Goal: Task Accomplishment & Management: Manage account settings

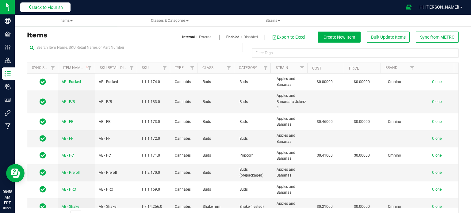
click at [52, 6] on span "Back to Flourish" at bounding box center [47, 7] width 31 height 5
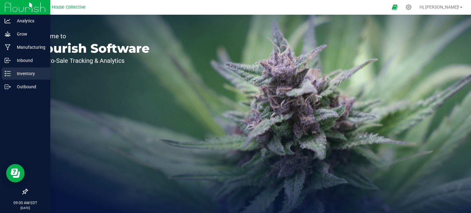
click at [12, 78] on div "Inventory" at bounding box center [26, 73] width 48 height 12
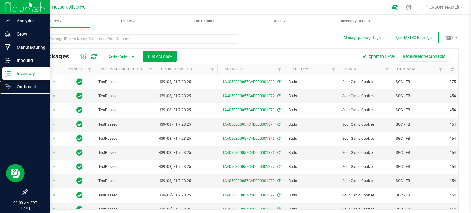
click at [23, 86] on p "Outbound" at bounding box center [29, 86] width 37 height 7
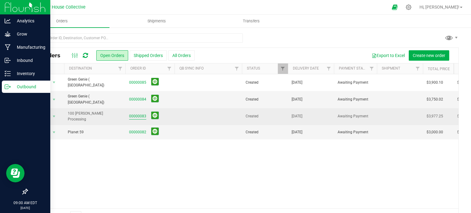
click at [134, 113] on link "00000083" at bounding box center [137, 116] width 17 height 6
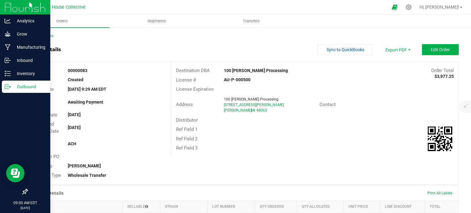
click at [11, 86] on p "Outbound" at bounding box center [29, 86] width 37 height 7
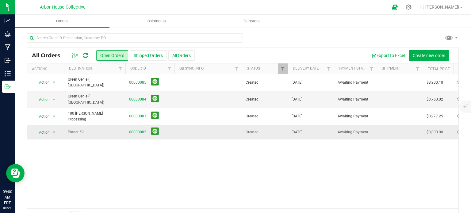
click at [134, 129] on link "00000082" at bounding box center [137, 132] width 17 height 6
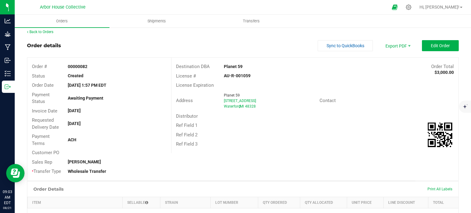
scroll to position [4, 0]
click at [422, 47] on button "Edit Order" at bounding box center [440, 45] width 37 height 11
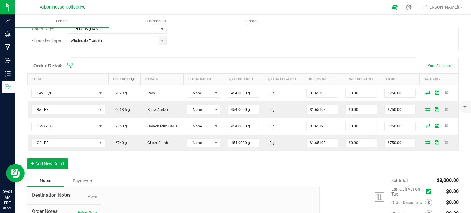
scroll to position [142, 0]
click at [72, 65] on icon at bounding box center [70, 66] width 6 height 6
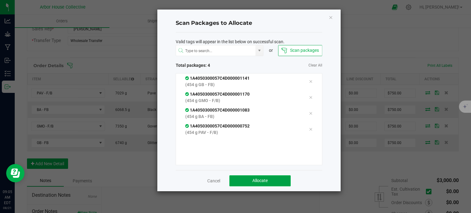
click at [249, 177] on button "Allocate" at bounding box center [259, 180] width 61 height 11
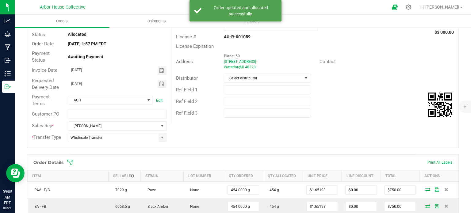
scroll to position [0, 0]
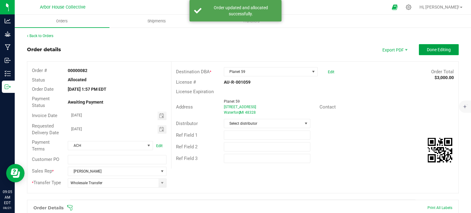
click at [423, 52] on button "Done Editing" at bounding box center [439, 49] width 40 height 11
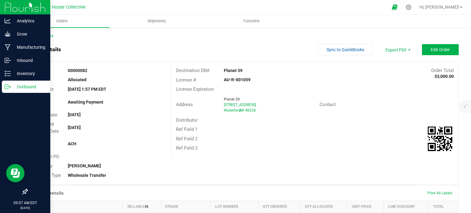
click at [10, 86] on icon at bounding box center [10, 86] width 1 height 1
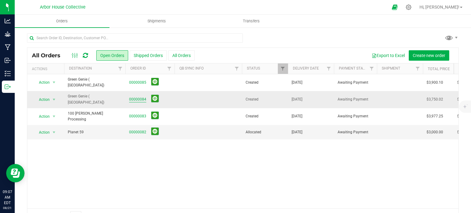
click at [136, 97] on link "00000084" at bounding box center [137, 100] width 17 height 6
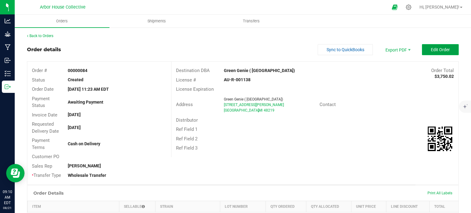
click at [429, 52] on button "Edit Order" at bounding box center [440, 49] width 37 height 11
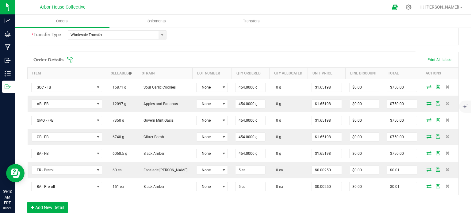
scroll to position [148, 0]
click at [70, 56] on icon at bounding box center [70, 59] width 6 height 6
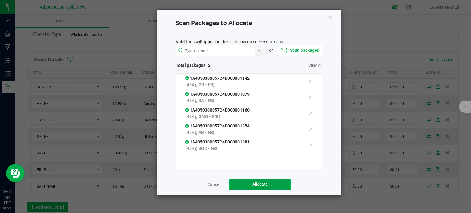
click at [254, 185] on span "Allocate" at bounding box center [259, 184] width 15 height 5
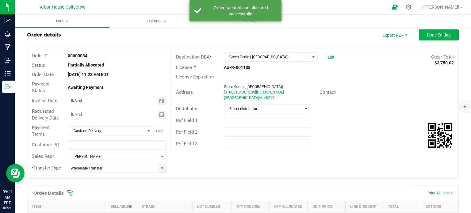
scroll to position [0, 0]
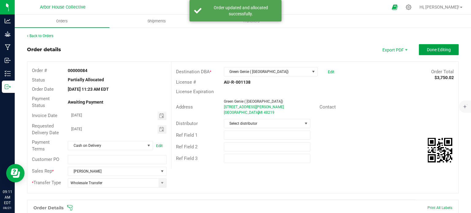
click at [420, 45] on button "Done Editing" at bounding box center [439, 49] width 40 height 11
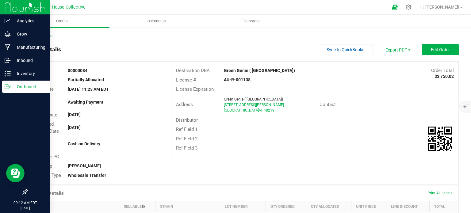
click at [9, 86] on icon at bounding box center [8, 87] width 6 height 6
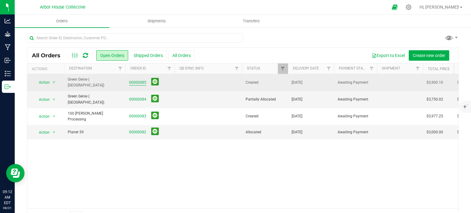
click at [136, 80] on link "00000085" at bounding box center [137, 83] width 17 height 6
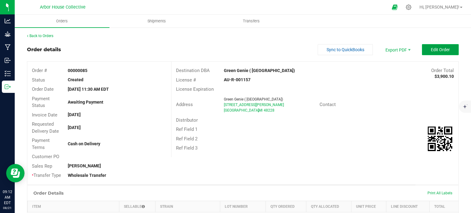
click at [431, 47] on span "Edit Order" at bounding box center [440, 49] width 19 height 5
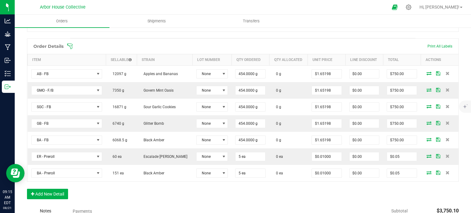
scroll to position [162, 0]
click at [69, 44] on icon at bounding box center [70, 46] width 6 height 6
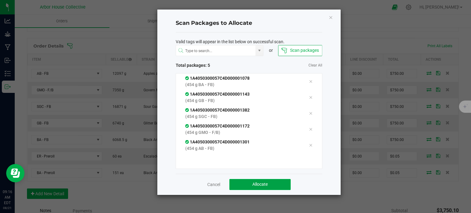
click at [251, 182] on button "Allocate" at bounding box center [259, 184] width 61 height 11
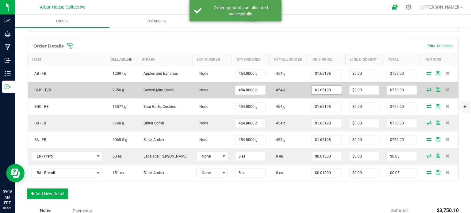
scroll to position [0, 0]
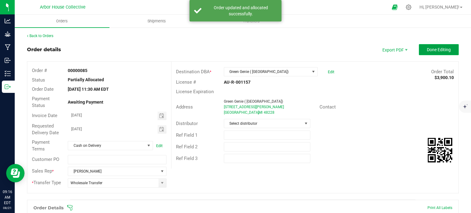
click at [421, 46] on button "Done Editing" at bounding box center [439, 49] width 40 height 11
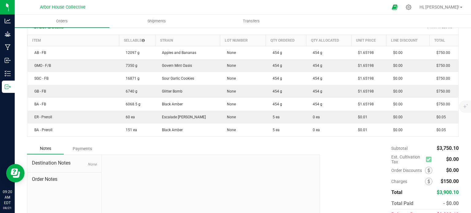
scroll to position [166, 0]
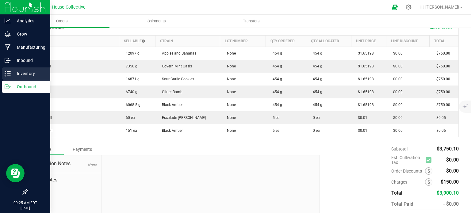
click at [4, 78] on div "Inventory" at bounding box center [26, 73] width 48 height 12
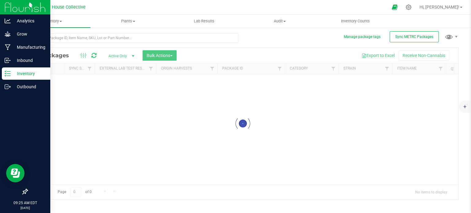
scroll to position [1, 0]
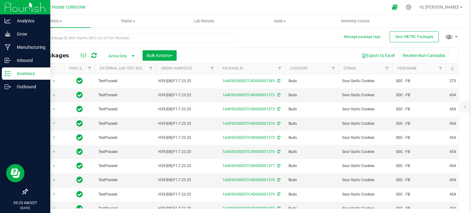
scroll to position [11, 0]
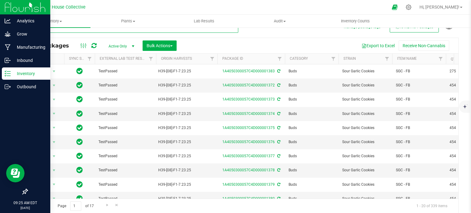
click at [119, 31] on input "text" at bounding box center [132, 28] width 211 height 9
type input "0410"
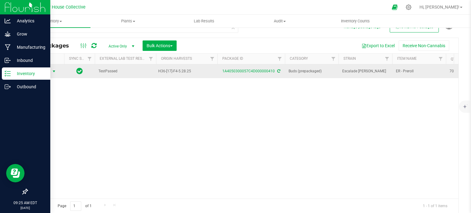
click at [55, 70] on span "select" at bounding box center [54, 71] width 5 height 5
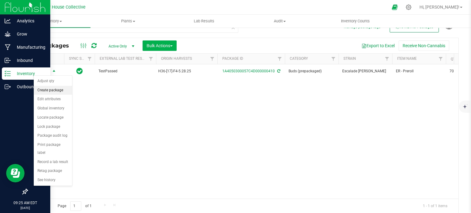
click at [54, 89] on li "Create package" at bounding box center [53, 90] width 38 height 9
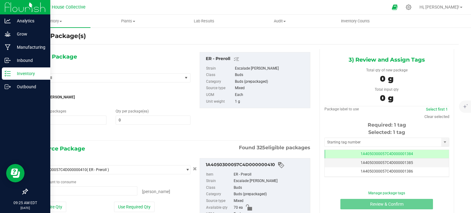
type input "0 ea"
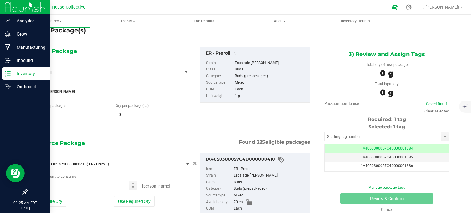
click at [54, 115] on span "1 1" at bounding box center [69, 114] width 75 height 9
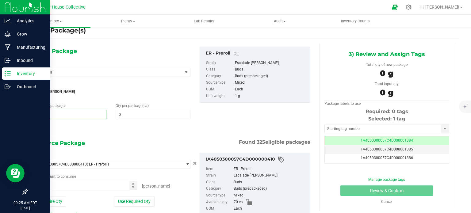
type input "1"
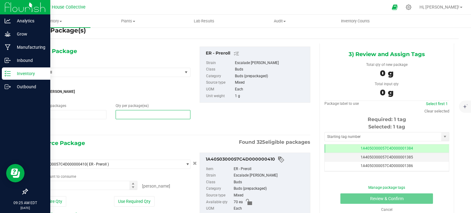
click at [130, 110] on span at bounding box center [153, 114] width 75 height 9
type input "5"
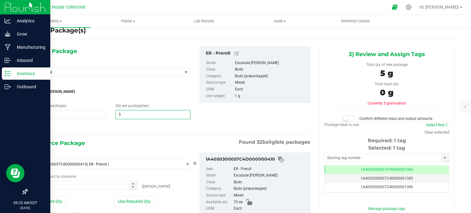
type input "5"
click at [130, 122] on div "1) New Package Select Item ER - Preroll AB - Bucked AB - F/B AB - FB AB - FF AB…" at bounding box center [111, 89] width 168 height 85
click at [79, 186] on span at bounding box center [85, 185] width 106 height 9
type input "5"
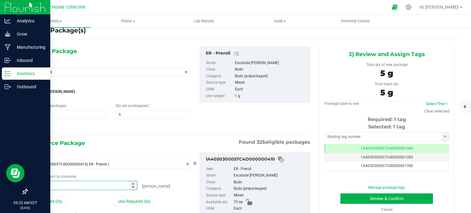
type input "5 ea"
click at [221, 124] on div "1) New Package Select Item ER - Preroll AB - Bucked AB - F/B AB - FB AB - FF AB…" at bounding box center [171, 89] width 288 height 85
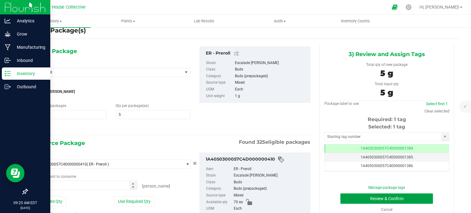
click at [346, 195] on button "Review & Confirm" at bounding box center [386, 198] width 93 height 10
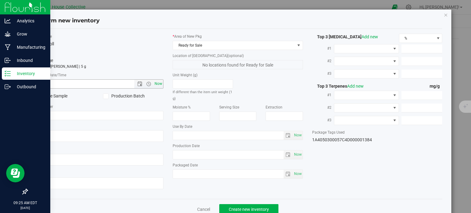
click at [156, 83] on span "Now" at bounding box center [158, 83] width 10 height 9
type input "[DATE] 9:25 AM"
click at [296, 171] on span "Now" at bounding box center [297, 174] width 10 height 9
type input "[DATE]"
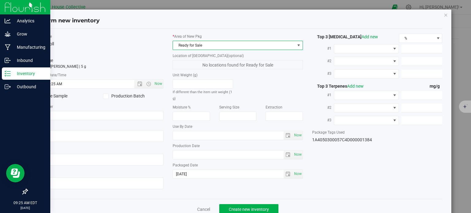
click at [273, 45] on span "Ready for Sale" at bounding box center [234, 45] width 122 height 9
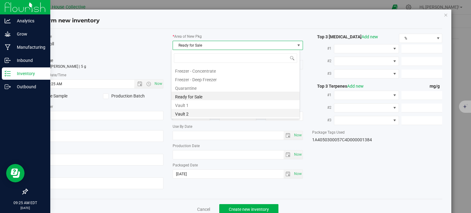
click at [220, 113] on li "Vault 2" at bounding box center [235, 113] width 128 height 9
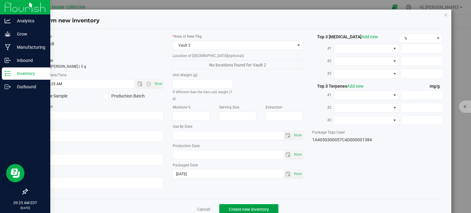
click at [234, 208] on span "Create new inventory" at bounding box center [249, 209] width 40 height 5
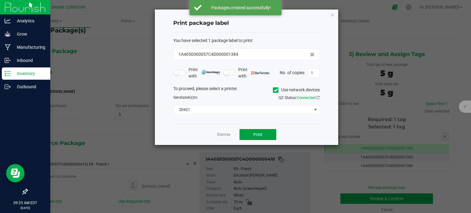
click at [252, 133] on button "Print" at bounding box center [257, 134] width 37 height 11
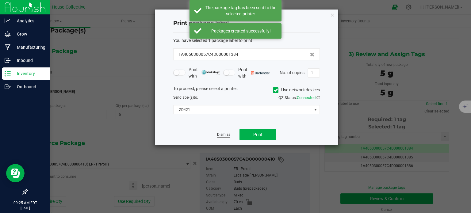
click at [223, 134] on link "Dismiss" at bounding box center [223, 134] width 13 height 5
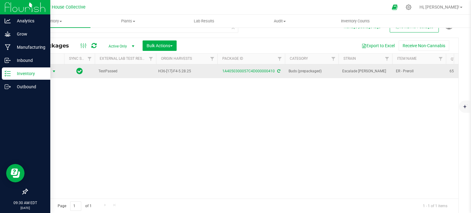
click at [54, 71] on span "select" at bounding box center [54, 71] width 5 height 5
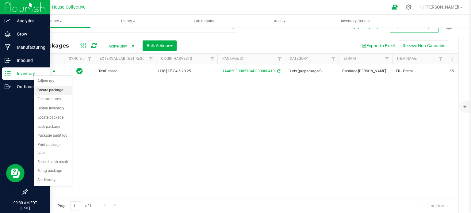
click at [61, 91] on li "Create package" at bounding box center [53, 90] width 38 height 9
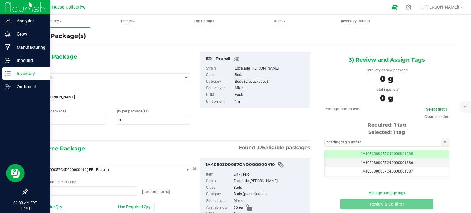
type input "0 ea"
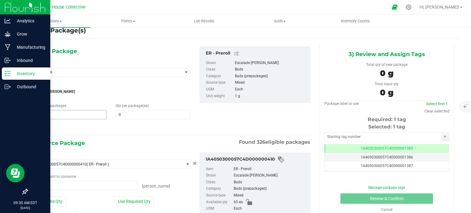
click at [80, 113] on span "1 1" at bounding box center [69, 114] width 75 height 9
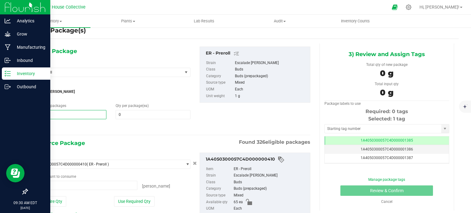
type input "1"
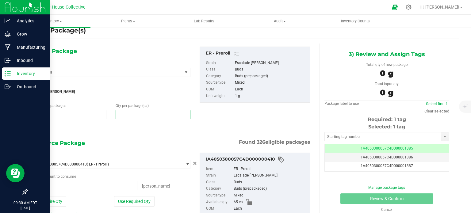
click at [143, 113] on span at bounding box center [153, 114] width 75 height 9
type input "5"
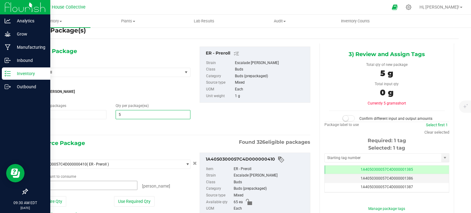
type input "5"
click at [94, 182] on span "0 ea 0" at bounding box center [85, 185] width 106 height 9
type input "5"
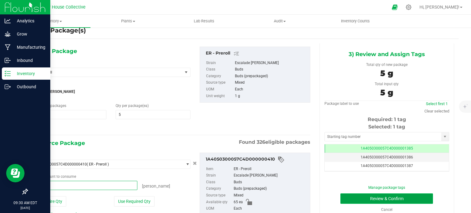
type input "5 ea"
click at [349, 199] on button "Review & Confirm" at bounding box center [386, 198] width 93 height 10
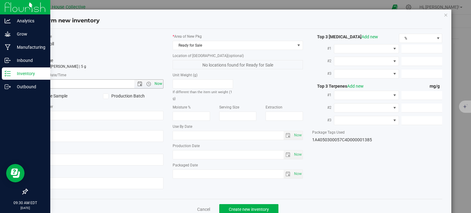
click at [158, 82] on span "Now" at bounding box center [158, 83] width 10 height 9
type input "[DATE] 9:30 AM"
click at [296, 175] on span "Now" at bounding box center [297, 174] width 10 height 9
type input "[DATE]"
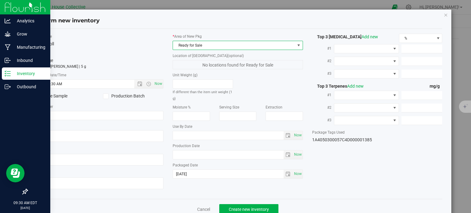
click at [273, 47] on span "Ready for Sale" at bounding box center [234, 45] width 122 height 9
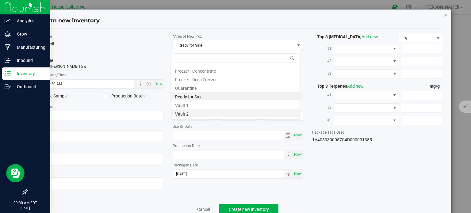
click at [208, 110] on li "Vault 2" at bounding box center [235, 113] width 128 height 9
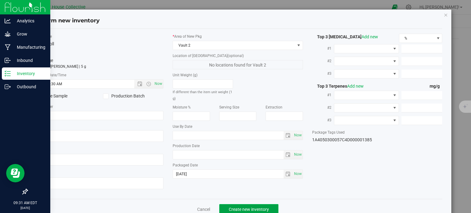
click at [249, 209] on span "Create new inventory" at bounding box center [249, 209] width 40 height 5
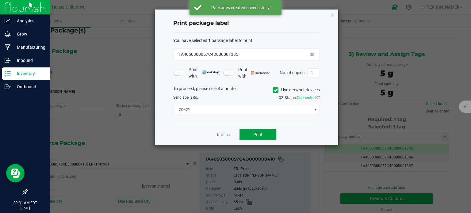
click at [254, 135] on span "Print" at bounding box center [257, 134] width 9 height 5
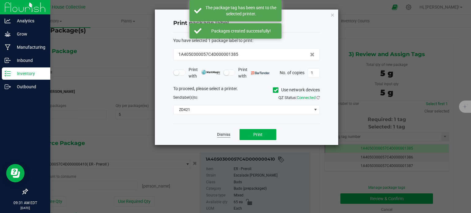
click at [226, 134] on link "Dismiss" at bounding box center [223, 134] width 13 height 5
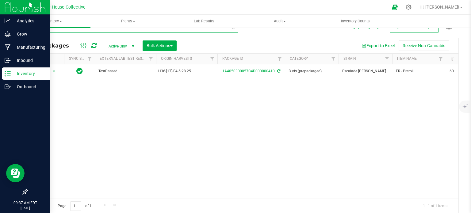
click at [87, 29] on input "0410" at bounding box center [132, 28] width 211 height 9
type input "0"
type input "0409"
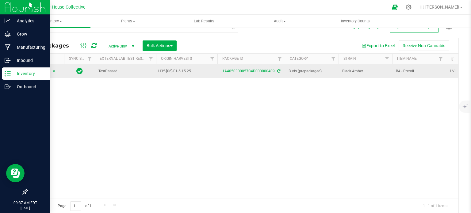
click at [54, 69] on span "select" at bounding box center [54, 71] width 5 height 5
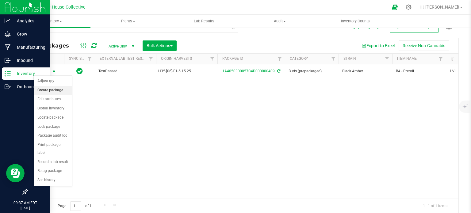
click at [54, 88] on li "Create package" at bounding box center [53, 90] width 38 height 9
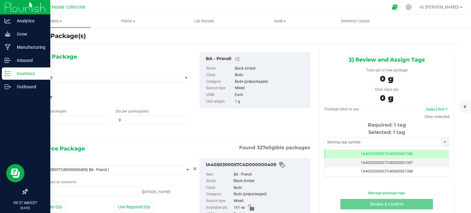
type input "0 ea"
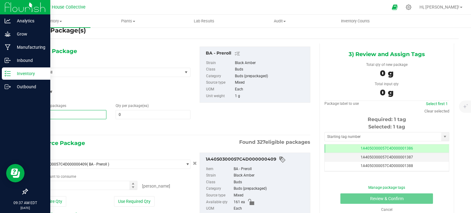
click at [85, 114] on span "1 1" at bounding box center [69, 114] width 75 height 9
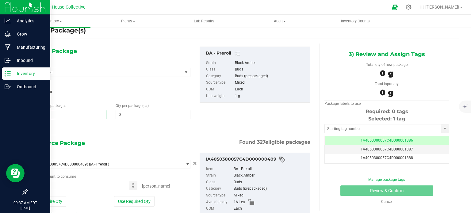
type input "1"
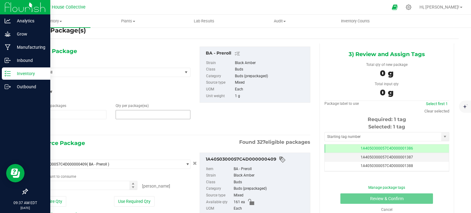
click at [158, 116] on span at bounding box center [153, 114] width 75 height 9
type input "5"
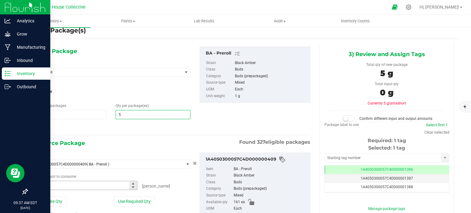
type input "5"
click at [92, 185] on span at bounding box center [85, 185] width 106 height 9
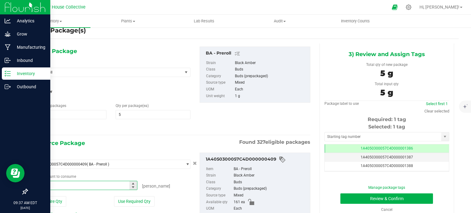
type input "5"
type input "5 ea"
click at [229, 121] on div "1) New Package Select Item BA - Preroll AB - Bucked AB - F/B AB - FB AB - FF AB…" at bounding box center [171, 89] width 288 height 85
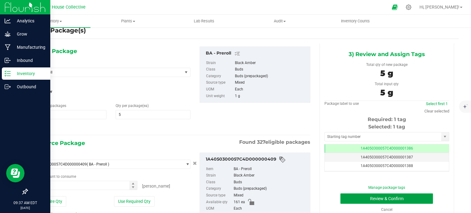
click at [362, 196] on button "Review & Confirm" at bounding box center [386, 198] width 93 height 10
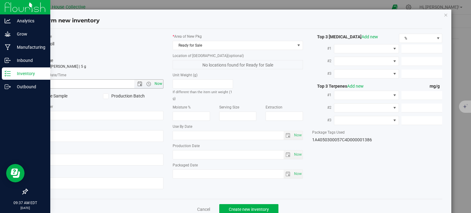
click at [161, 82] on span "Now" at bounding box center [158, 83] width 10 height 9
type input "[DATE] 9:37 AM"
click at [299, 172] on span "Now" at bounding box center [297, 174] width 10 height 9
type input "[DATE]"
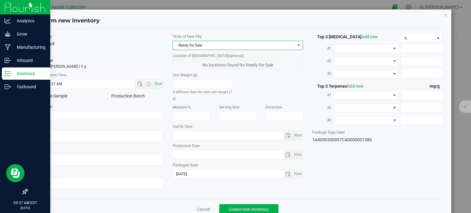
click at [235, 46] on span "Ready for Sale" at bounding box center [234, 45] width 122 height 9
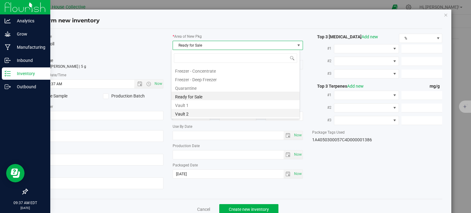
click at [207, 112] on li "Vault 2" at bounding box center [235, 113] width 128 height 9
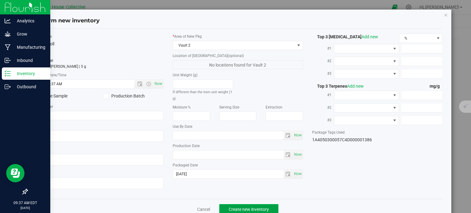
click at [250, 207] on span "Create new inventory" at bounding box center [249, 209] width 40 height 5
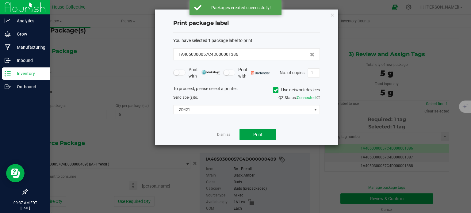
click at [259, 129] on button "Print" at bounding box center [257, 134] width 37 height 11
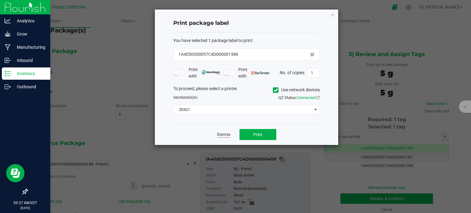
click at [226, 135] on link "Dismiss" at bounding box center [223, 134] width 13 height 5
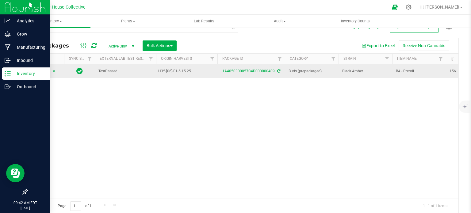
click at [52, 72] on span "select" at bounding box center [54, 71] width 5 height 5
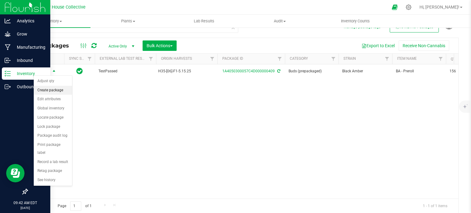
click at [57, 93] on li "Create package" at bounding box center [53, 90] width 38 height 9
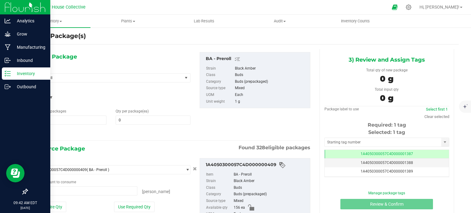
type input "0 ea"
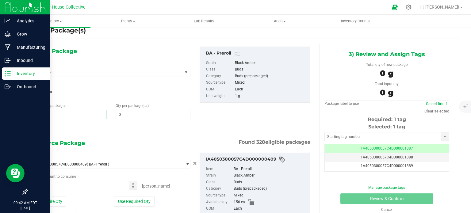
click at [64, 114] on span "1 1" at bounding box center [69, 114] width 75 height 9
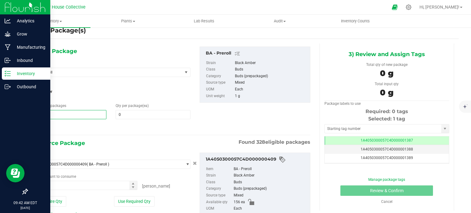
type input "1"
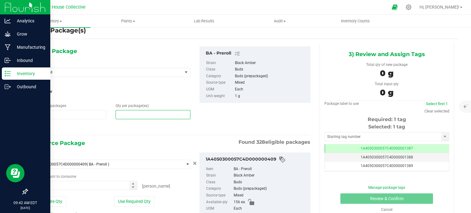
click at [128, 113] on span at bounding box center [153, 114] width 75 height 9
type input "5"
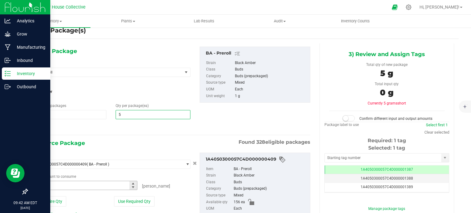
type input "5"
click at [82, 189] on span at bounding box center [85, 185] width 106 height 9
type input "5"
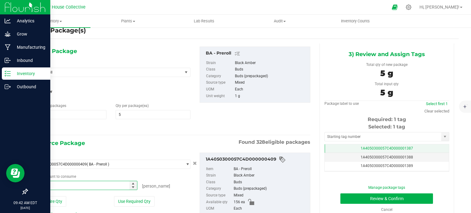
type input "5 ea"
click at [351, 148] on td "1A4050300057C4D000001387" at bounding box center [387, 148] width 124 height 9
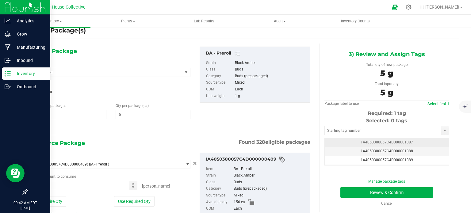
click at [350, 143] on td "1A4050300057C4D000001387" at bounding box center [387, 142] width 124 height 9
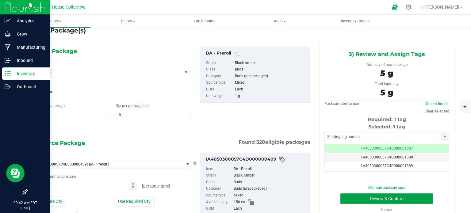
click at [349, 195] on button "Review & Confirm" at bounding box center [386, 198] width 93 height 10
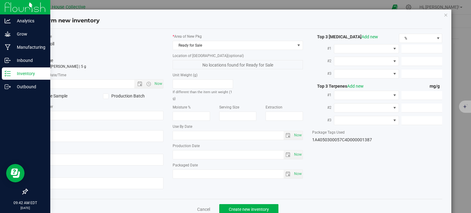
click at [158, 74] on label "* Created Date/Time" at bounding box center [98, 75] width 130 height 6
click at [159, 82] on span "Now" at bounding box center [158, 83] width 10 height 9
type input "[DATE] 9:42 AM"
click at [292, 174] on span "Now" at bounding box center [297, 174] width 10 height 9
type input "[DATE]"
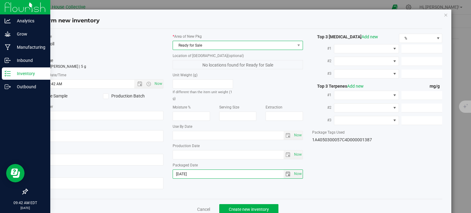
click at [242, 42] on span "Ready for Sale" at bounding box center [234, 45] width 122 height 9
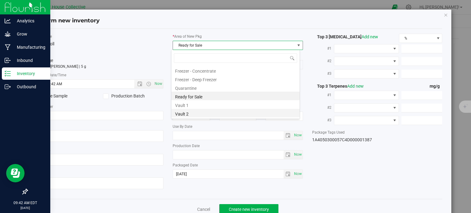
click at [212, 113] on li "Vault 2" at bounding box center [235, 113] width 128 height 9
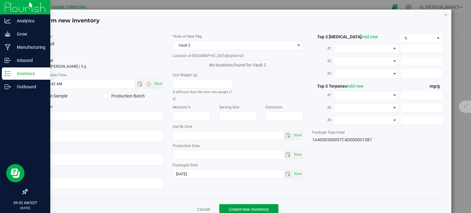
click at [234, 208] on span "Create new inventory" at bounding box center [249, 209] width 40 height 5
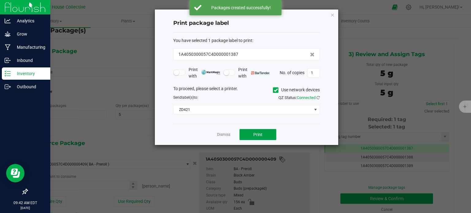
click at [261, 133] on span "Print" at bounding box center [257, 134] width 9 height 5
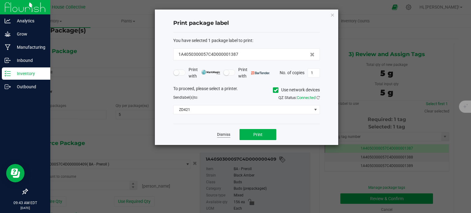
click at [223, 135] on link "Dismiss" at bounding box center [223, 134] width 13 height 5
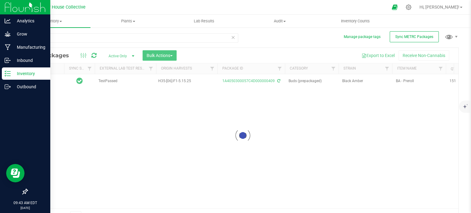
scroll to position [11, 0]
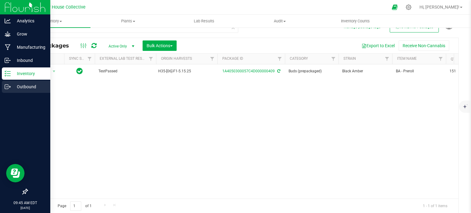
click at [30, 86] on p "Outbound" at bounding box center [29, 86] width 37 height 7
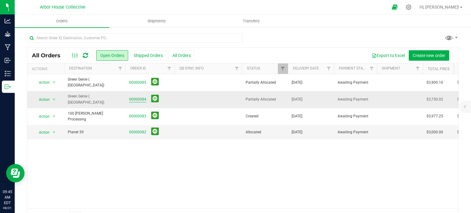
click at [136, 97] on link "00000084" at bounding box center [137, 100] width 17 height 6
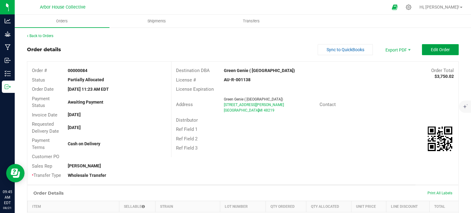
click at [429, 46] on button "Edit Order" at bounding box center [440, 49] width 37 height 11
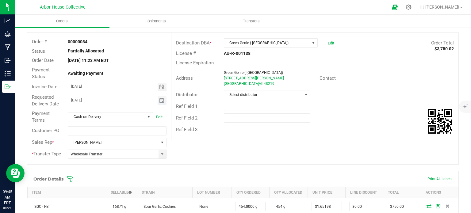
scroll to position [42, 0]
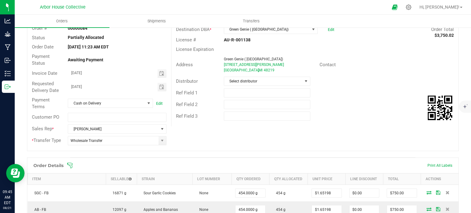
click at [72, 165] on icon at bounding box center [70, 165] width 6 height 6
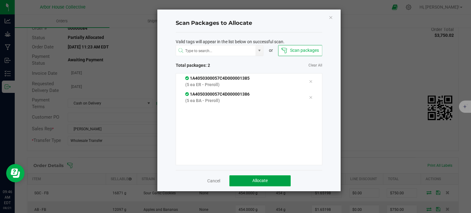
click at [246, 177] on button "Allocate" at bounding box center [259, 180] width 61 height 11
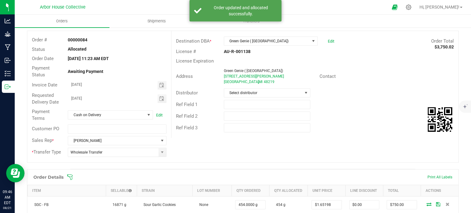
scroll to position [0, 0]
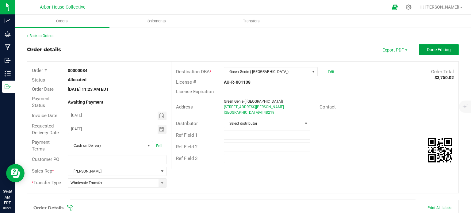
click at [424, 52] on button "Done Editing" at bounding box center [439, 49] width 40 height 11
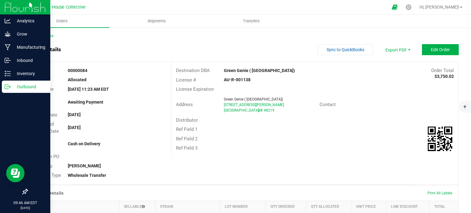
click at [9, 91] on div "Outbound" at bounding box center [26, 87] width 48 height 12
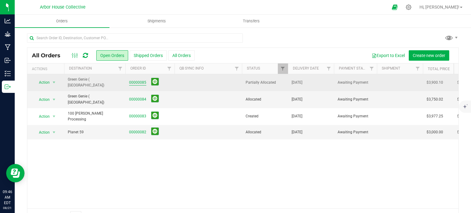
click at [139, 81] on link "00000085" at bounding box center [137, 83] width 17 height 6
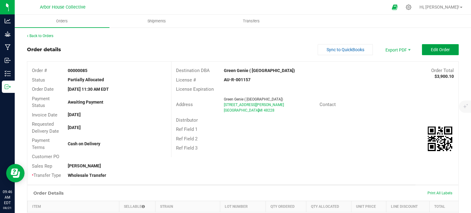
click at [423, 52] on button "Edit Order" at bounding box center [440, 49] width 37 height 11
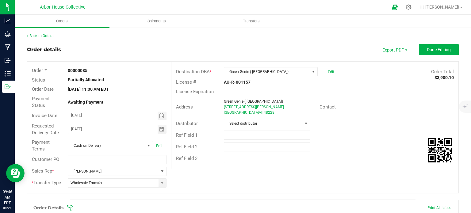
click at [72, 207] on icon at bounding box center [70, 208] width 6 height 6
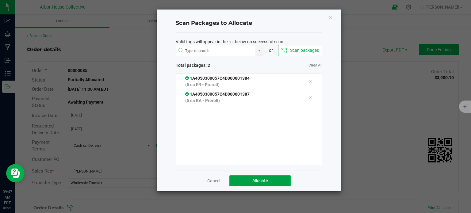
click at [266, 177] on button "Allocate" at bounding box center [259, 180] width 61 height 11
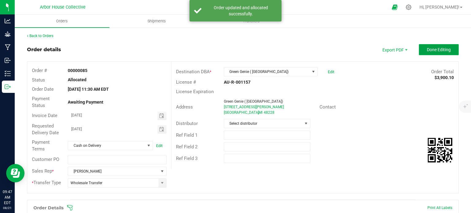
click at [431, 51] on span "Done Editing" at bounding box center [439, 49] width 24 height 5
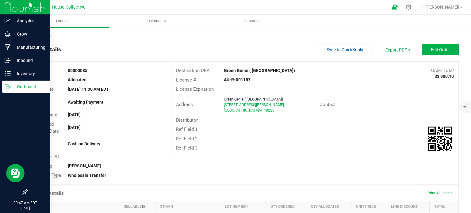
click at [10, 86] on icon at bounding box center [8, 87] width 6 height 6
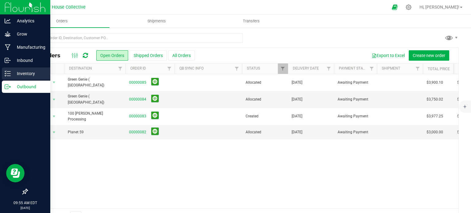
click at [9, 76] on line at bounding box center [8, 76] width 3 height 0
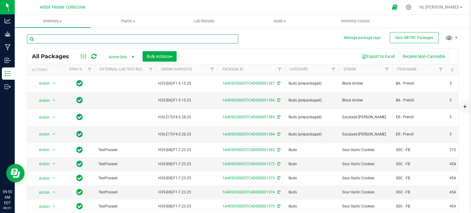
click at [69, 38] on input "text" at bounding box center [132, 38] width 211 height 9
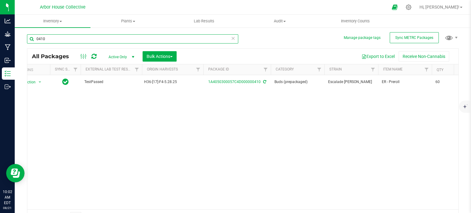
scroll to position [0, 14]
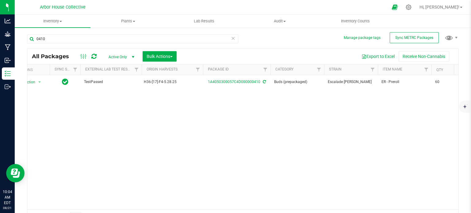
click at [155, 113] on div "Action Action Adjust qty Create package Edit attributes Global inventory Locate…" at bounding box center [242, 142] width 431 height 134
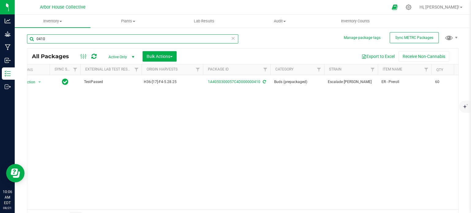
click at [75, 41] on input "0410" at bounding box center [132, 38] width 211 height 9
type input "0"
type input "0409"
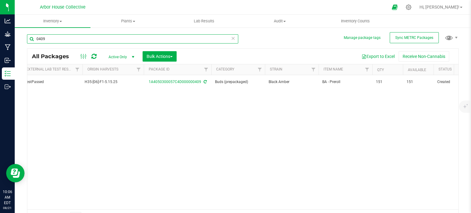
scroll to position [0, 73]
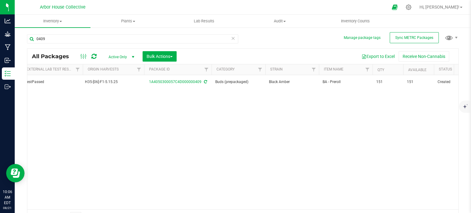
drag, startPoint x: 162, startPoint y: 114, endPoint x: 156, endPoint y: 116, distance: 7.0
click at [156, 116] on div "Action Action Adjust qty Create package Edit attributes Global inventory Locate…" at bounding box center [242, 142] width 431 height 134
click at [157, 116] on div "Action Action Adjust qty Create package Edit attributes Global inventory Locate…" at bounding box center [242, 142] width 431 height 134
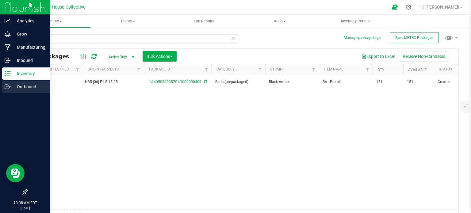
click at [11, 86] on p "Outbound" at bounding box center [29, 86] width 37 height 7
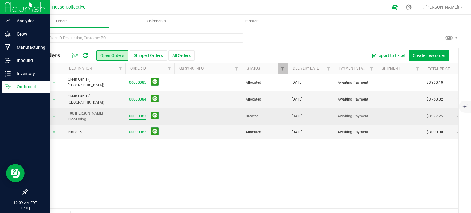
click at [139, 113] on link "00000083" at bounding box center [137, 116] width 17 height 6
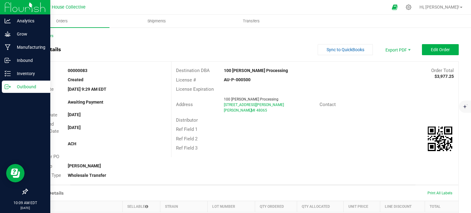
click at [25, 85] on p "Outbound" at bounding box center [29, 86] width 37 height 7
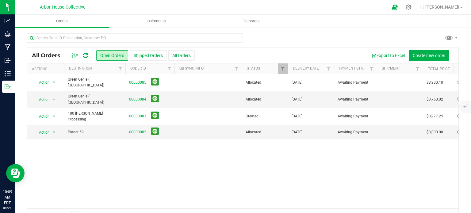
click at [165, 171] on div "Action Action Cancel order Clone order Edit order Mark as fully paid Order audi…" at bounding box center [242, 141] width 431 height 134
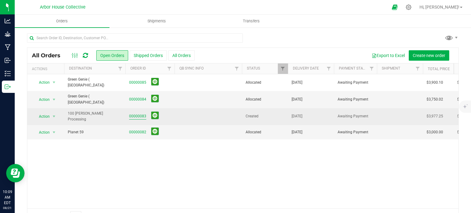
click at [135, 113] on link "00000083" at bounding box center [137, 116] width 17 height 6
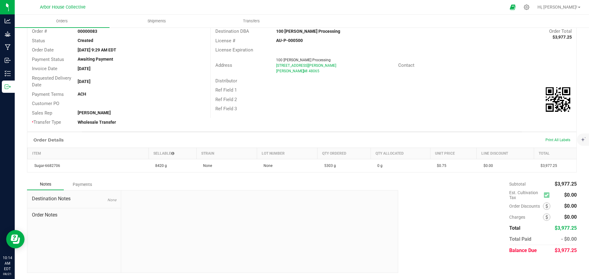
scroll to position [39, 0]
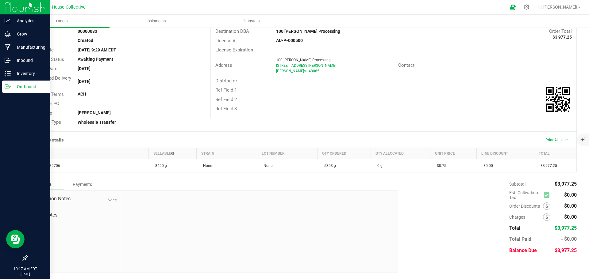
drag, startPoint x: 13, startPoint y: 84, endPoint x: 18, endPoint y: 82, distance: 5.2
click at [13, 84] on p "Outbound" at bounding box center [29, 86] width 37 height 7
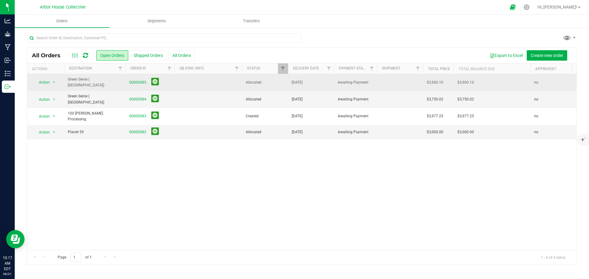
click at [185, 82] on td at bounding box center [207, 82] width 67 height 17
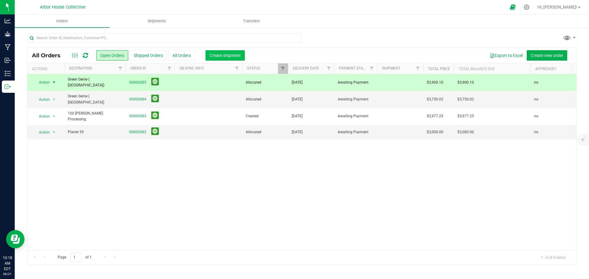
click at [230, 57] on span "Create shipment" at bounding box center [224, 55] width 31 height 5
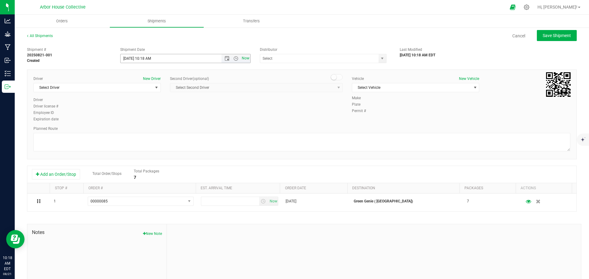
click at [242, 58] on span "Now" at bounding box center [245, 58] width 10 height 9
click at [233, 58] on span "Open the time view" at bounding box center [235, 58] width 5 height 5
click at [157, 93] on li "12:00 PM" at bounding box center [184, 95] width 128 height 8
type input "[DATE] 12:00 PM"
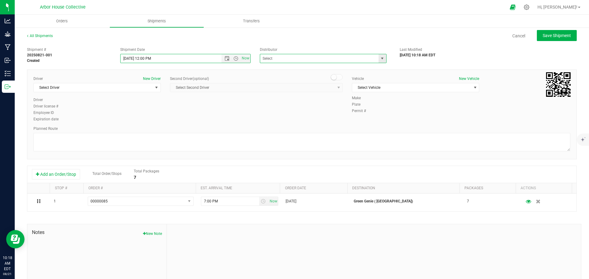
click at [374, 59] on span at bounding box center [323, 58] width 127 height 9
click at [380, 59] on span "select" at bounding box center [382, 58] width 5 height 5
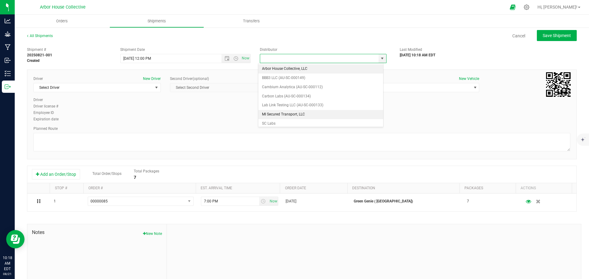
click at [300, 116] on li "MI Secured Transport, LLC" at bounding box center [320, 114] width 125 height 9
type input "MI Secured Transport, LLC"
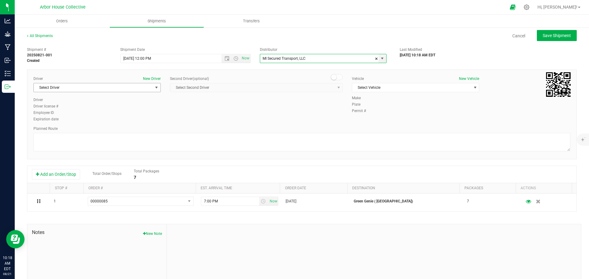
click at [154, 88] on span "select" at bounding box center [156, 87] width 5 height 5
click at [120, 124] on li "[PERSON_NAME]" at bounding box center [96, 122] width 125 height 9
click at [426, 90] on span "Select Vehicle" at bounding box center [411, 87] width 119 height 9
click at [412, 117] on li "MI Secured Transport #2" at bounding box center [411, 116] width 125 height 9
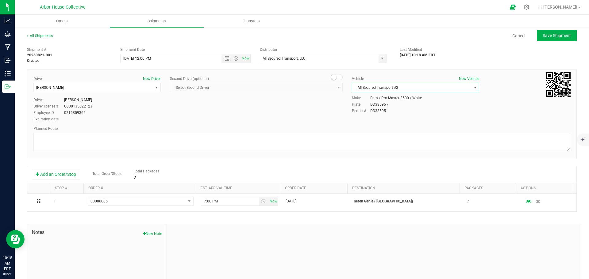
click at [249, 124] on div "Driver New Driver [PERSON_NAME] Select Driver [PERSON_NAME] [PERSON_NAME] [PERS…" at bounding box center [301, 115] width 549 height 90
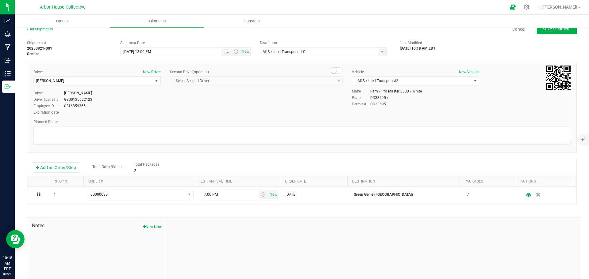
scroll to position [0, 0]
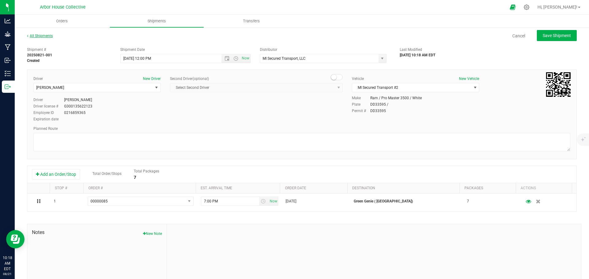
click at [48, 35] on link "All Shipments" at bounding box center [40, 36] width 26 height 4
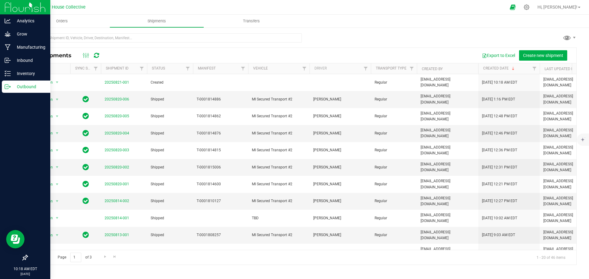
click at [13, 85] on p "Outbound" at bounding box center [29, 86] width 37 height 7
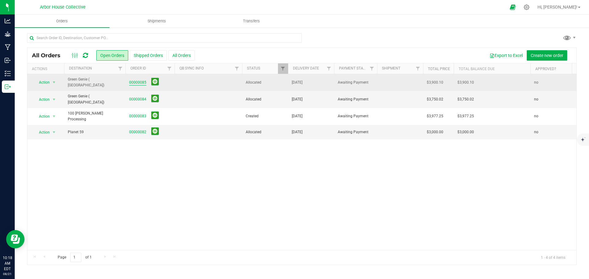
click at [142, 80] on link "00000085" at bounding box center [137, 83] width 17 height 6
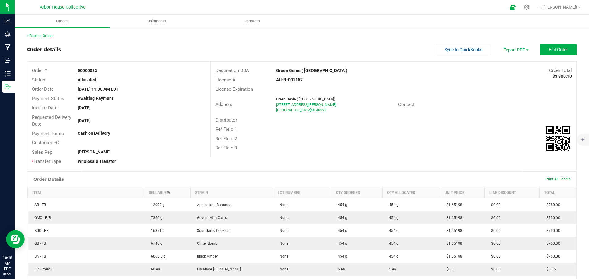
click at [293, 78] on strong "AU-R-001157" at bounding box center [289, 79] width 27 height 5
copy strong "AU-R-001157"
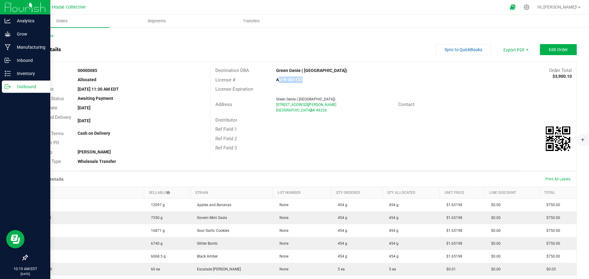
click at [17, 90] on p "Outbound" at bounding box center [29, 86] width 37 height 7
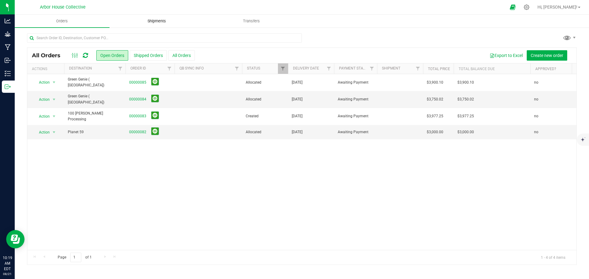
click at [157, 19] on span "Shipments" at bounding box center [156, 21] width 35 height 6
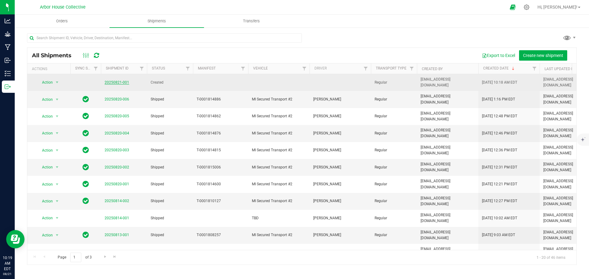
click at [113, 80] on link "20250821-001" at bounding box center [117, 82] width 25 height 4
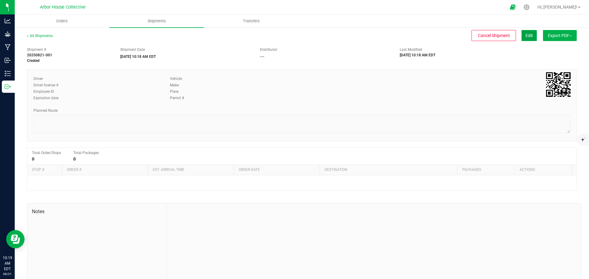
click at [471, 35] on button "Edit" at bounding box center [528, 35] width 15 height 11
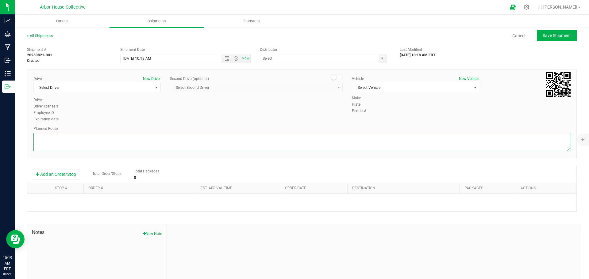
click at [67, 139] on textarea at bounding box center [301, 142] width 536 height 18
paste textarea "Head southeast toward [PERSON_NAME] 115 ft Turn right onto [PERSON_NAME]  2.5 …"
drag, startPoint x: 86, startPoint y: 147, endPoint x: 23, endPoint y: 105, distance: 75.5
click at [23, 105] on div "All Shipments Cancel Save Shipment Shipment # 20250821-001 Created Shipment Dat…" at bounding box center [302, 170] width 574 height 286
type textarea "Head southeast toward [PERSON_NAME] 115 ft Turn right onto [PERSON_NAME] 2.5 mi…"
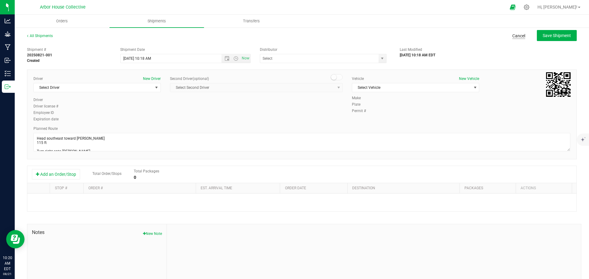
click at [471, 33] on link "Cancel" at bounding box center [518, 36] width 13 height 6
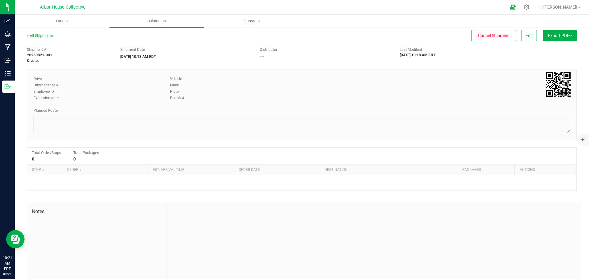
click at [50, 33] on div "All Shipments Cancel Shipment Edit Export PDF Manifest by Package ID Manifest b…" at bounding box center [302, 159] width 574 height 265
click at [49, 37] on link "All Shipments" at bounding box center [40, 36] width 26 height 4
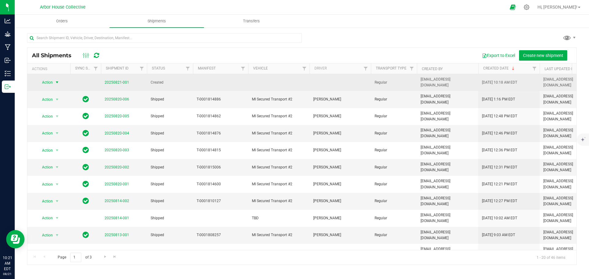
click at [57, 81] on span "select" at bounding box center [57, 82] width 5 height 5
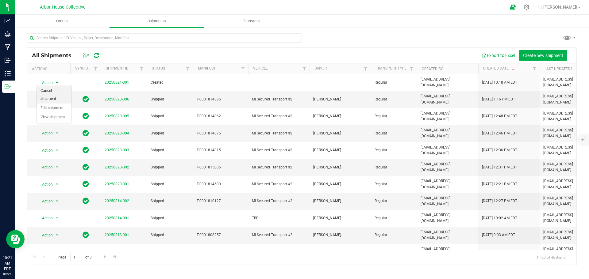
click at [53, 92] on li "Cancel shipment" at bounding box center [54, 94] width 35 height 17
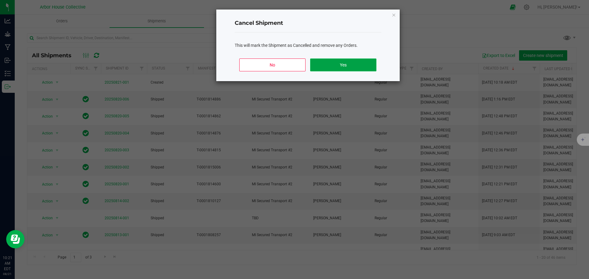
click at [338, 62] on button "Yes" at bounding box center [343, 65] width 66 height 13
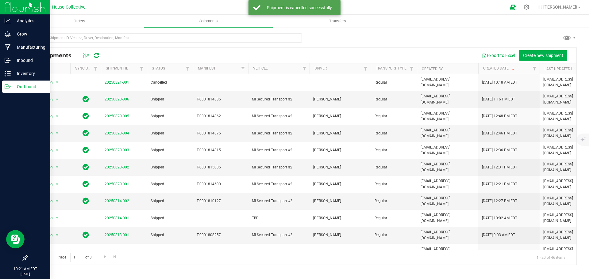
click at [13, 86] on p "Outbound" at bounding box center [29, 86] width 37 height 7
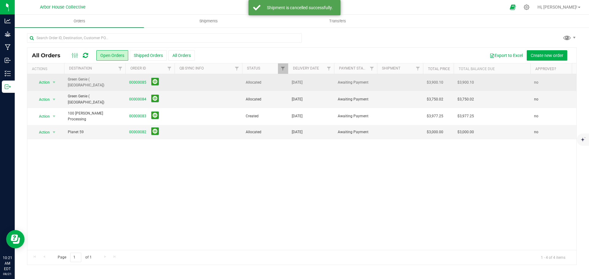
click at [176, 78] on td at bounding box center [207, 82] width 67 height 17
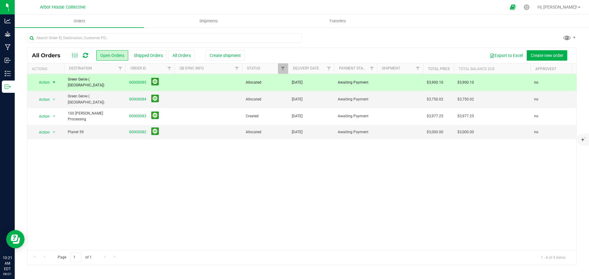
click at [205, 57] on div "Create shipment" at bounding box center [217, 55] width 55 height 10
click at [212, 56] on span "Create shipment" at bounding box center [224, 55] width 31 height 5
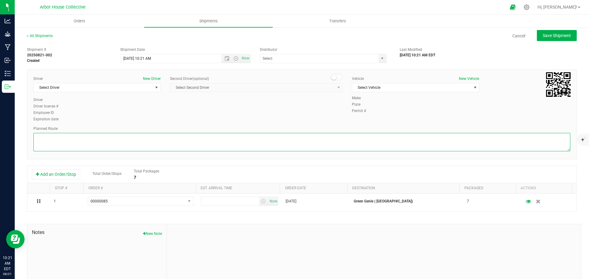
click at [103, 147] on textarea at bounding box center [301, 142] width 536 height 18
paste textarea "Head southeast toward [PERSON_NAME] 115 ft Turn right onto [PERSON_NAME] 2.5 mi…"
type textarea "Head southeast toward [PERSON_NAME] 115 ft Turn right onto [PERSON_NAME] 2.5 mi…"
click at [154, 88] on span "select" at bounding box center [156, 87] width 5 height 5
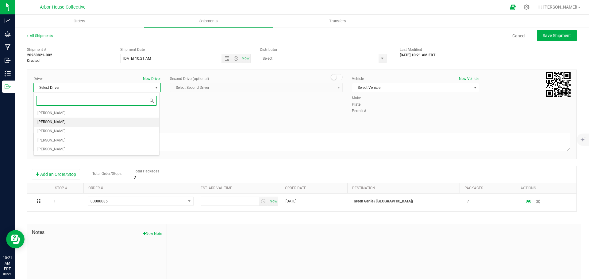
click at [127, 118] on li "[PERSON_NAME]" at bounding box center [96, 122] width 125 height 9
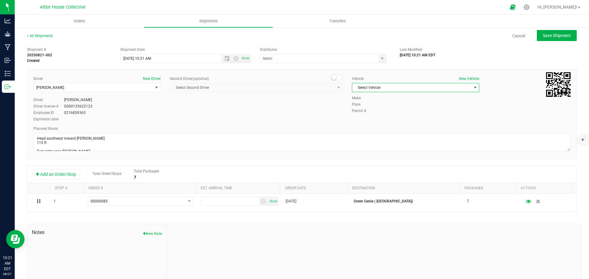
click at [471, 90] on span "select" at bounding box center [474, 87] width 5 height 5
click at [439, 114] on li "MI Secured Transport #2" at bounding box center [411, 116] width 125 height 9
click at [333, 55] on input "text" at bounding box center [317, 58] width 115 height 9
click at [380, 58] on span "select" at bounding box center [382, 58] width 5 height 5
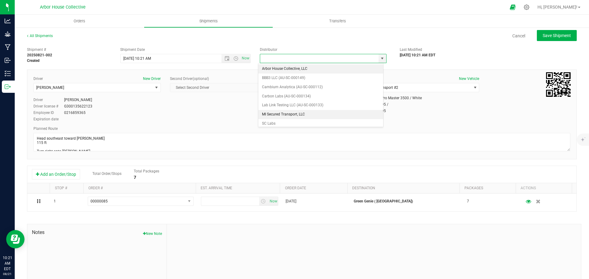
click at [310, 112] on li "MI Secured Transport, LLC" at bounding box center [320, 114] width 125 height 9
type input "MI Secured Transport, LLC"
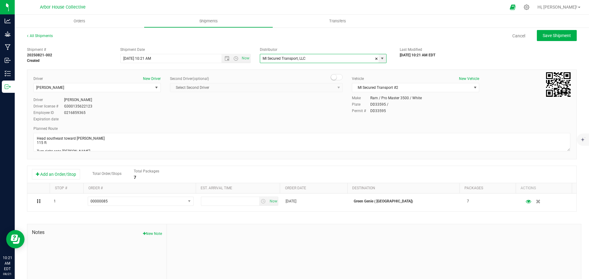
click at [287, 113] on div "Driver New Driver [PERSON_NAME] Select Driver [PERSON_NAME] [PERSON_NAME] [PERS…" at bounding box center [302, 99] width 546 height 47
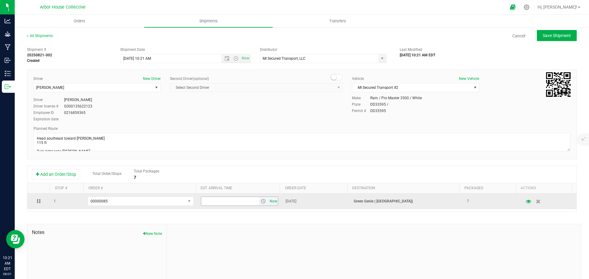
click at [268, 202] on span "Now" at bounding box center [273, 201] width 10 height 9
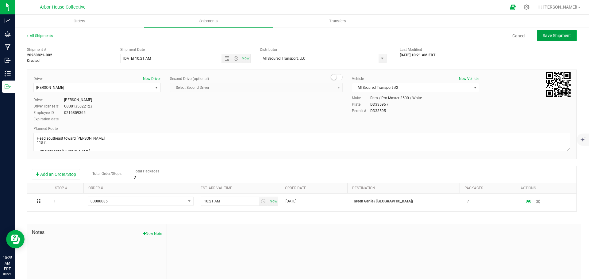
click at [471, 35] on span "Save Shipment" at bounding box center [556, 35] width 28 height 5
type input "[DATE] 2:21 PM"
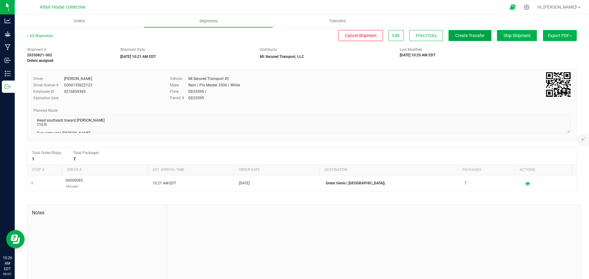
click at [464, 36] on span "Create Transfer" at bounding box center [469, 35] width 29 height 5
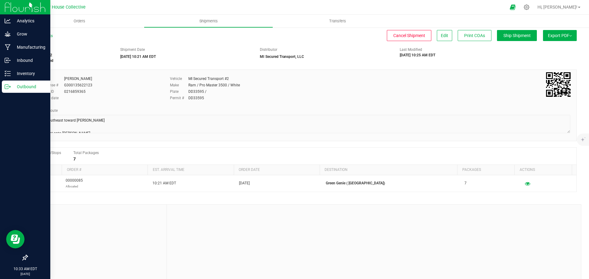
click at [12, 85] on p "Outbound" at bounding box center [29, 86] width 37 height 7
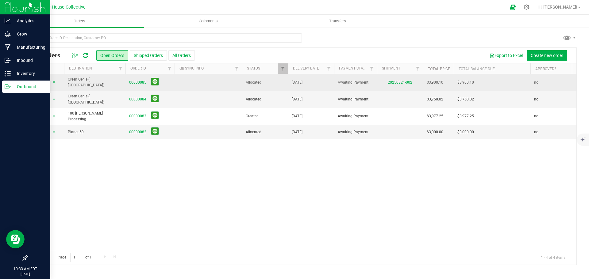
click at [54, 82] on span "select" at bounding box center [54, 82] width 5 height 5
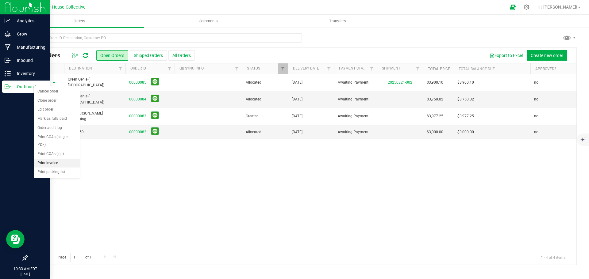
click at [60, 161] on li "Print invoice" at bounding box center [57, 163] width 46 height 9
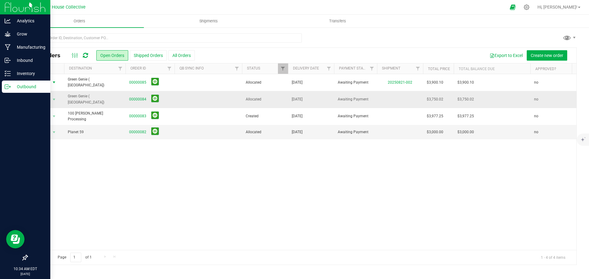
click at [173, 96] on td "00000084" at bounding box center [149, 99] width 49 height 17
click at [118, 100] on td "Green Genie ( [GEOGRAPHIC_DATA])" at bounding box center [94, 99] width 61 height 17
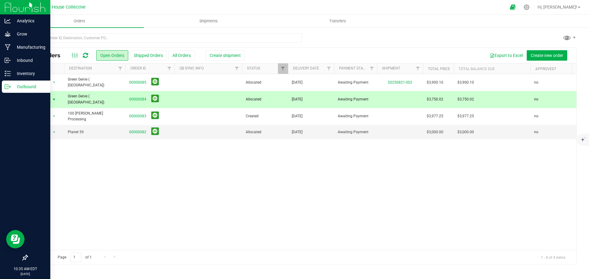
click at [242, 55] on div "Export to Excel Create new order" at bounding box center [405, 55] width 331 height 10
click at [225, 57] on span "Create shipment" at bounding box center [224, 55] width 31 height 5
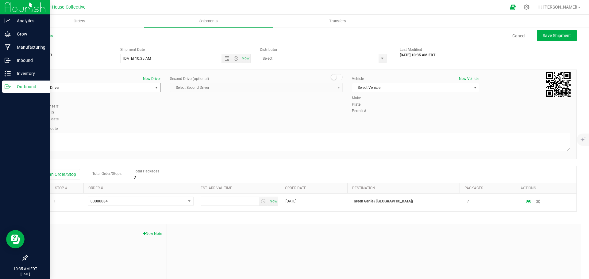
click at [128, 88] on span "Select Driver" at bounding box center [93, 87] width 119 height 9
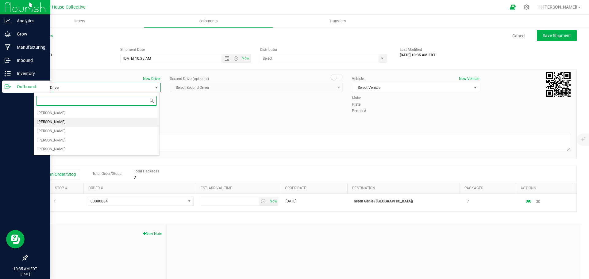
click at [111, 121] on li "[PERSON_NAME]" at bounding box center [96, 122] width 125 height 9
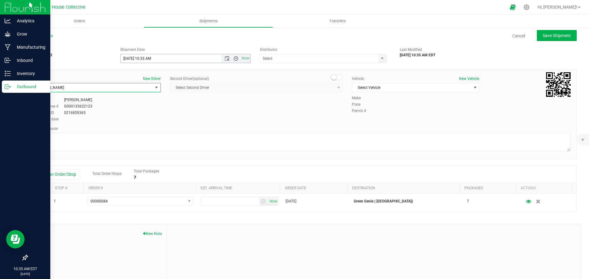
click at [233, 58] on span "Open the time view" at bounding box center [235, 58] width 5 height 5
click at [158, 72] on li "12:00 PM" at bounding box center [184, 74] width 128 height 8
type input "[DATE] 12:00 PM"
click at [292, 58] on input "text" at bounding box center [317, 58] width 115 height 9
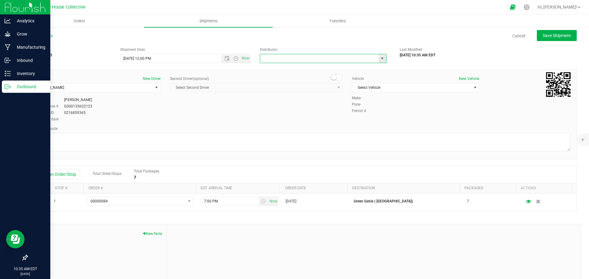
click at [380, 58] on span "select" at bounding box center [382, 58] width 5 height 5
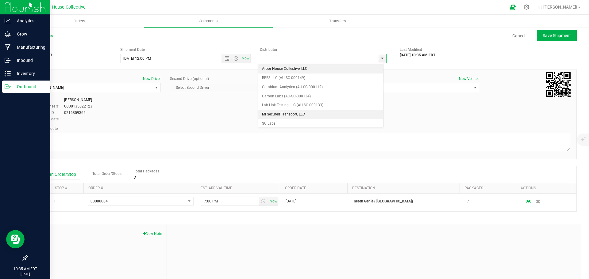
click at [304, 112] on li "MI Secured Transport, LLC" at bounding box center [320, 114] width 125 height 9
type input "MI Secured Transport, LLC"
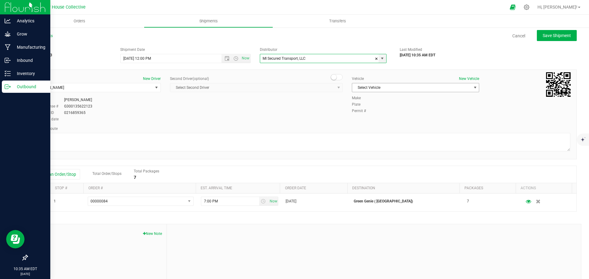
click at [403, 89] on span "Select Vehicle" at bounding box center [411, 87] width 119 height 9
click at [401, 116] on li "MI Secured Transport #2" at bounding box center [411, 116] width 125 height 9
click at [74, 146] on textarea at bounding box center [301, 142] width 536 height 18
paste textarea "Head southeast toward [PERSON_NAME] 115 ft Turn right onto [PERSON_NAME]  499 …"
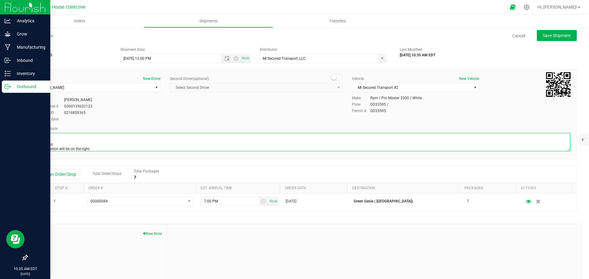
type textarea "Head southeast toward [PERSON_NAME] 115 ft Turn right onto [PERSON_NAME]  499 …"
click at [471, 36] on span "Save Shipment" at bounding box center [556, 35] width 28 height 5
type input "[DATE] 4:00 PM"
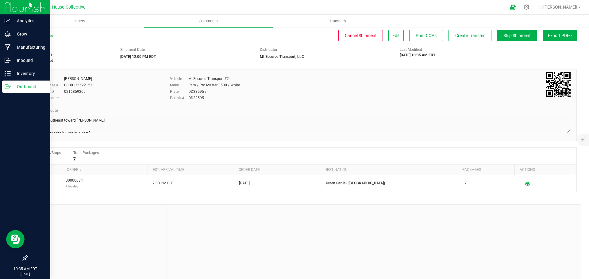
click at [20, 86] on p "Outbound" at bounding box center [29, 86] width 37 height 7
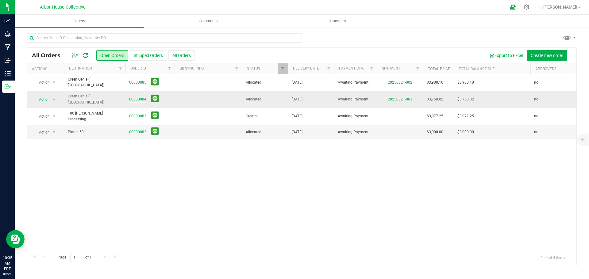
click at [133, 97] on link "00000084" at bounding box center [137, 100] width 17 height 6
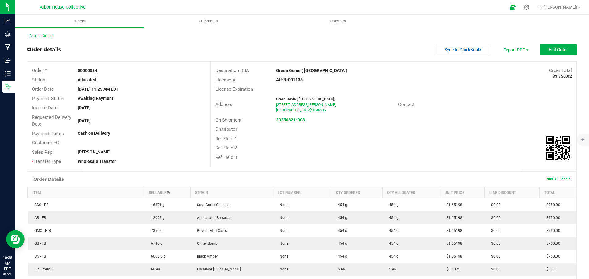
click at [278, 80] on strong "AU-R-001138" at bounding box center [289, 79] width 27 height 5
copy strong "AU-R-001138"
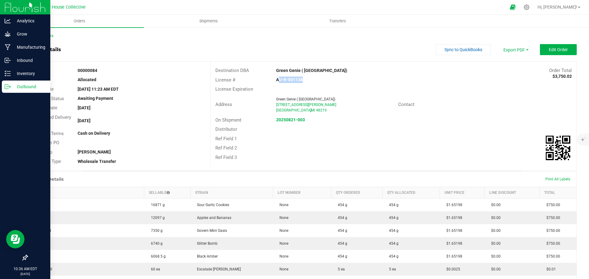
click at [9, 84] on icon at bounding box center [8, 87] width 6 height 6
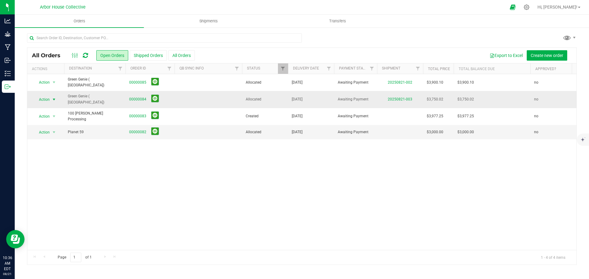
click at [54, 97] on span "select" at bounding box center [54, 99] width 5 height 5
click at [59, 177] on li "Print invoice" at bounding box center [57, 178] width 46 height 9
click at [121, 97] on span "Green Genie ( [GEOGRAPHIC_DATA])" at bounding box center [95, 99] width 54 height 12
click at [205, 10] on div at bounding box center [308, 7] width 396 height 12
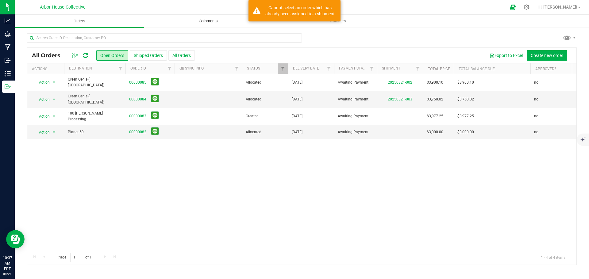
click at [206, 19] on span "Shipments" at bounding box center [208, 21] width 35 height 6
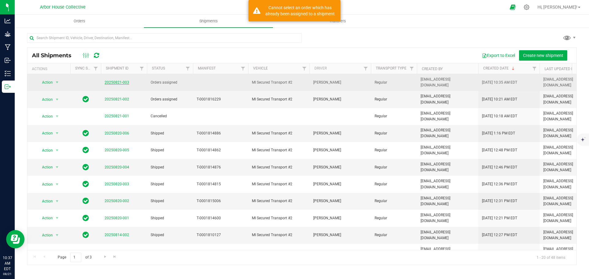
click at [125, 80] on link "20250821-003" at bounding box center [117, 82] width 25 height 4
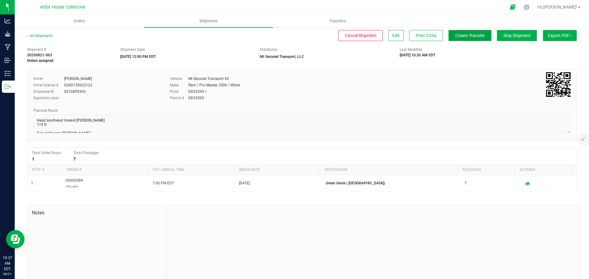
click at [468, 34] on span "Create Transfer" at bounding box center [469, 35] width 29 height 5
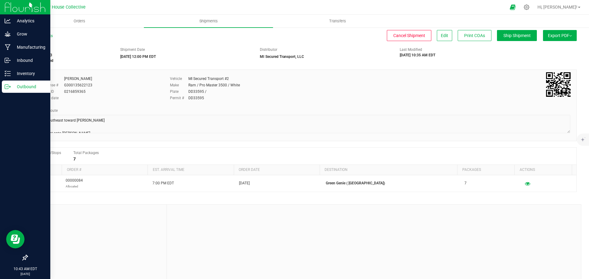
click at [26, 84] on p "Outbound" at bounding box center [29, 86] width 37 height 7
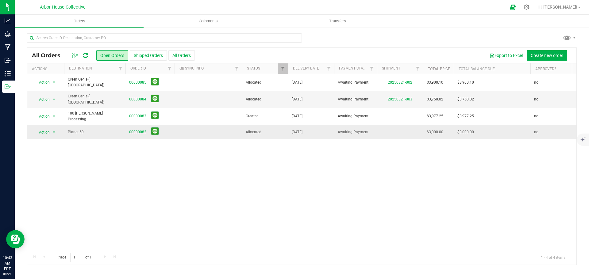
click at [189, 129] on td at bounding box center [207, 132] width 67 height 14
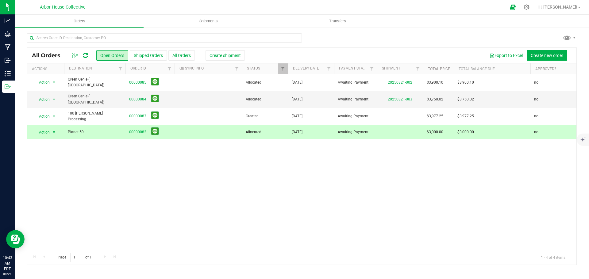
click at [143, 128] on span "00000082" at bounding box center [150, 133] width 42 height 10
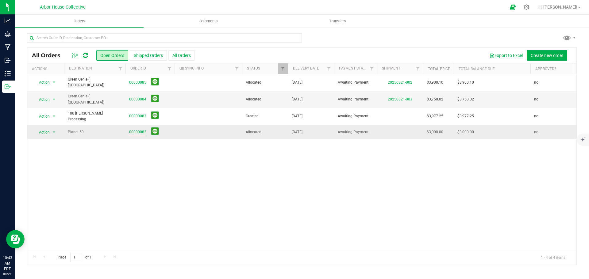
click at [144, 129] on link "00000082" at bounding box center [137, 132] width 17 height 6
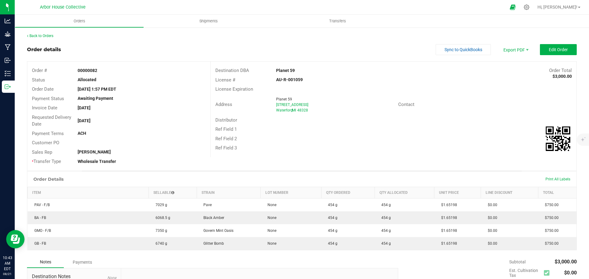
click at [286, 78] on strong "AU-R-001059" at bounding box center [289, 79] width 27 height 5
copy strong "AU-R-001059"
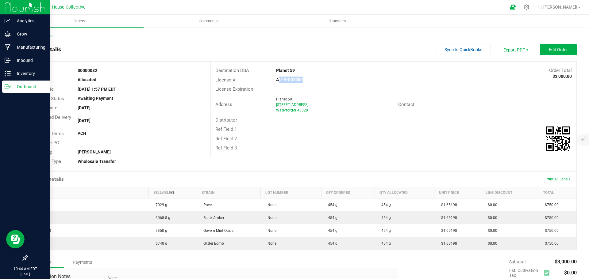
drag, startPoint x: 6, startPoint y: 89, endPoint x: 11, endPoint y: 88, distance: 4.7
click at [6, 89] on icon at bounding box center [8, 87] width 6 height 6
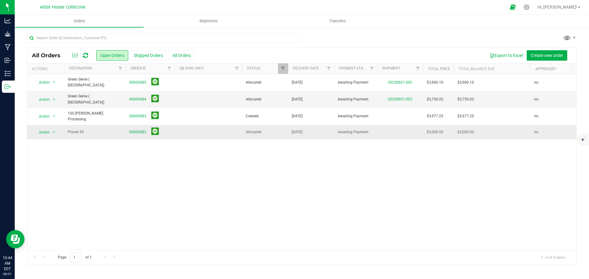
click at [189, 125] on td at bounding box center [207, 132] width 67 height 14
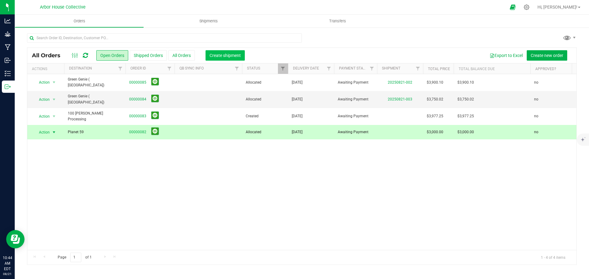
click at [223, 58] on span "Create shipment" at bounding box center [224, 55] width 31 height 5
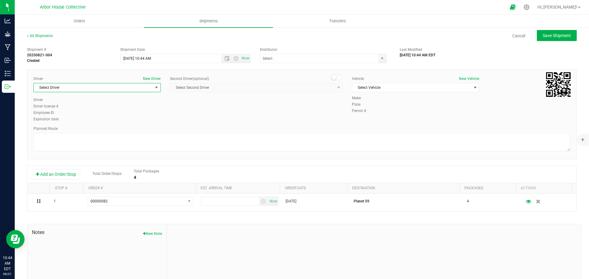
click at [153, 87] on span "select" at bounding box center [157, 87] width 8 height 9
click at [137, 122] on li "[PERSON_NAME]" at bounding box center [96, 122] width 125 height 9
click at [234, 59] on span "Open the time view" at bounding box center [235, 58] width 5 height 5
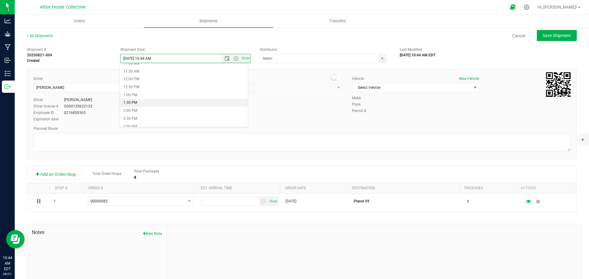
scroll to position [184, 0]
click at [144, 75] on li "12:00 PM" at bounding box center [184, 74] width 128 height 8
type input "[DATE] 12:00 PM"
click at [346, 61] on input "text" at bounding box center [317, 58] width 115 height 9
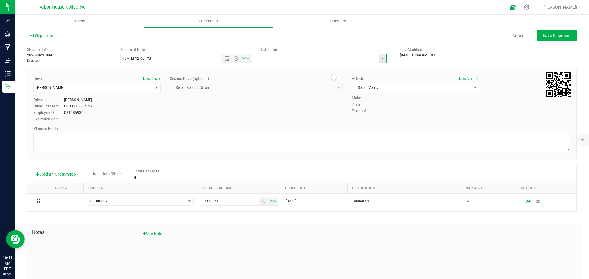
click at [380, 59] on span "select" at bounding box center [382, 58] width 5 height 5
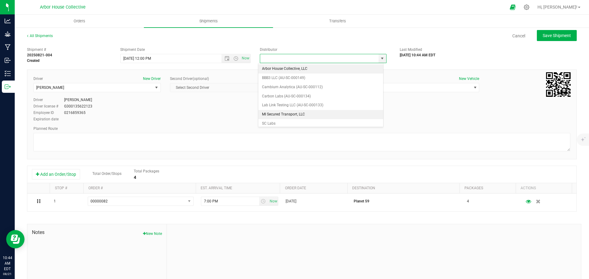
click at [295, 112] on li "MI Secured Transport, LLC" at bounding box center [320, 114] width 125 height 9
type input "MI Secured Transport, LLC"
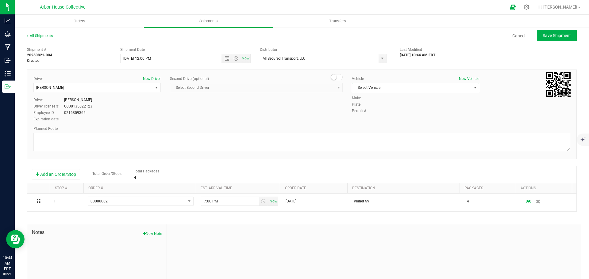
click at [391, 87] on span "Select Vehicle" at bounding box center [411, 87] width 119 height 9
click at [389, 114] on li "MI Secured Transport #2" at bounding box center [411, 116] width 125 height 9
click at [98, 136] on textarea at bounding box center [301, 142] width 536 height 18
paste textarea "Head west toward [GEOGRAPHIC_DATA] 92 ft Turn right onto [GEOGRAPHIC_DATA] 479 …"
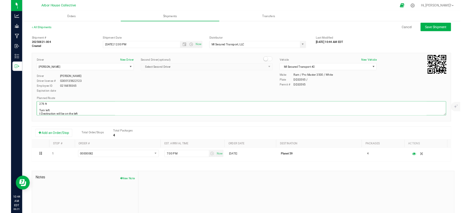
scroll to position [0, 0]
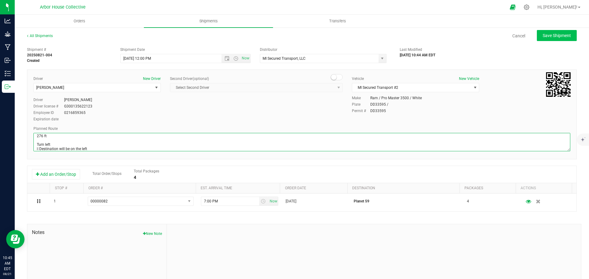
type textarea "Head west toward [GEOGRAPHIC_DATA] 92 ft Turn right onto [GEOGRAPHIC_DATA] 479 …"
click at [471, 37] on span "Save Shipment" at bounding box center [556, 35] width 28 height 5
type input "[DATE] 4:00 PM"
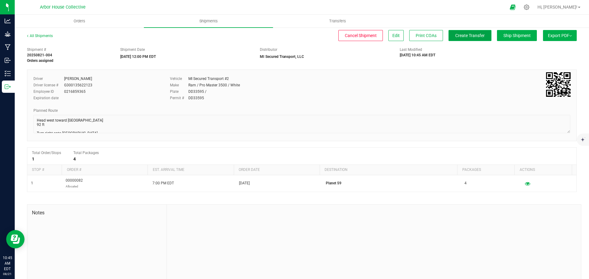
click at [459, 37] on span "Create Transfer" at bounding box center [469, 35] width 29 height 5
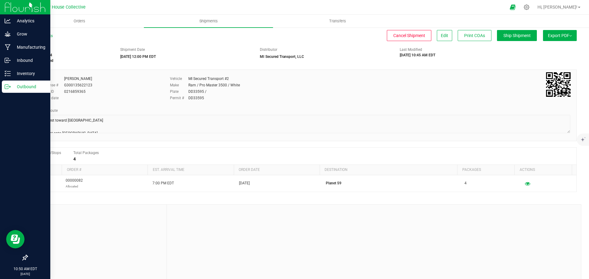
click at [21, 88] on p "Outbound" at bounding box center [29, 86] width 37 height 7
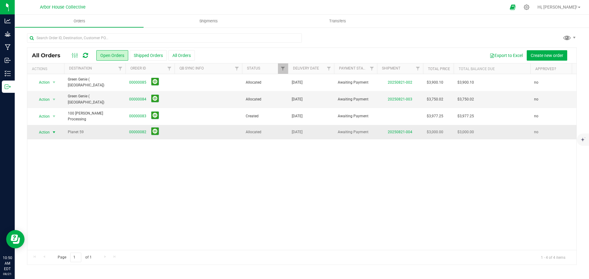
click at [55, 130] on span "select" at bounding box center [54, 132] width 5 height 5
click at [55, 206] on li "Print invoice" at bounding box center [57, 207] width 46 height 9
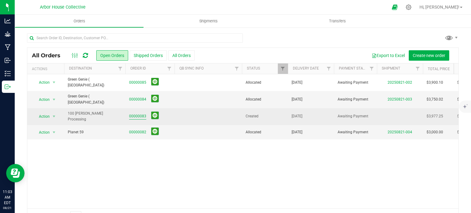
click at [143, 113] on link "00000083" at bounding box center [137, 116] width 17 height 6
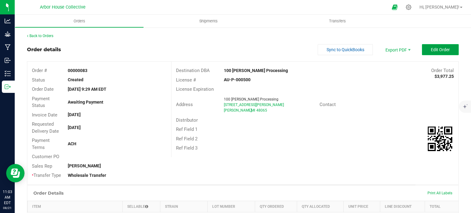
click at [434, 52] on span "Edit Order" at bounding box center [440, 49] width 19 height 5
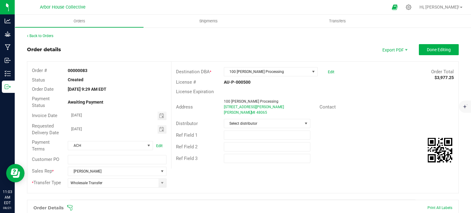
click at [70, 211] on div "Order Details Print All Labels" at bounding box center [242, 207] width 431 height 15
click at [69, 207] on icon at bounding box center [70, 208] width 6 height 6
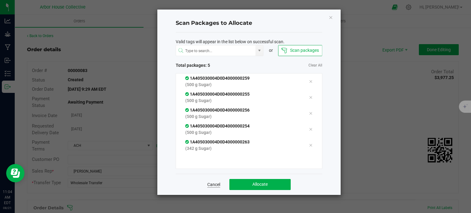
click at [214, 185] on link "Cancel" at bounding box center [213, 184] width 13 height 6
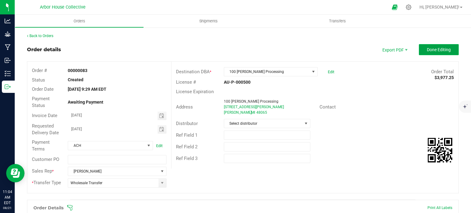
click at [433, 48] on span "Done Editing" at bounding box center [439, 49] width 24 height 5
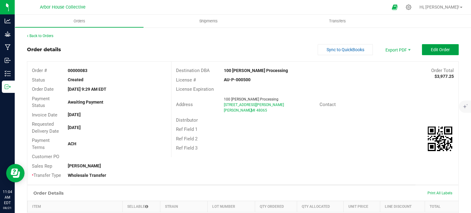
click at [441, 49] on span "Edit Order" at bounding box center [440, 49] width 19 height 5
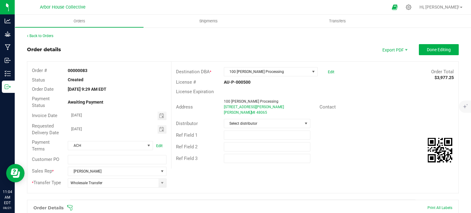
scroll to position [75, 0]
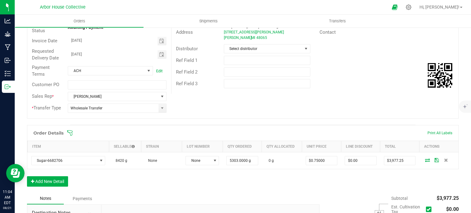
click at [71, 131] on icon at bounding box center [70, 133] width 6 height 6
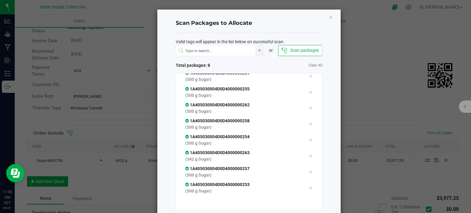
scroll to position [33, 0]
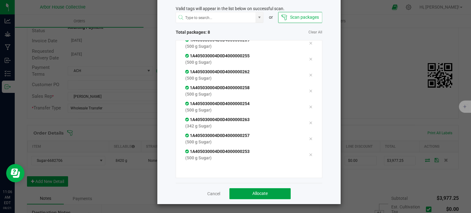
click at [275, 191] on button "Allocate" at bounding box center [259, 193] width 61 height 11
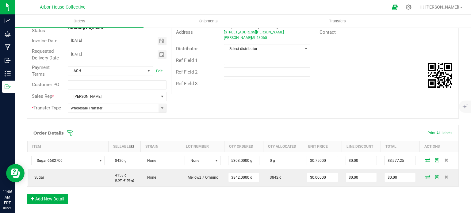
click at [70, 133] on icon at bounding box center [70, 133] width 6 height 6
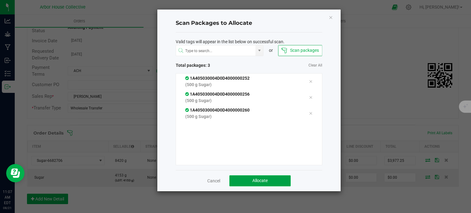
click at [252, 181] on span "Allocate" at bounding box center [259, 180] width 15 height 5
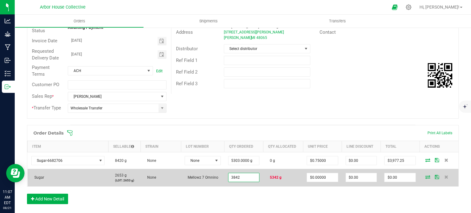
click at [239, 177] on input "3842" at bounding box center [243, 177] width 31 height 9
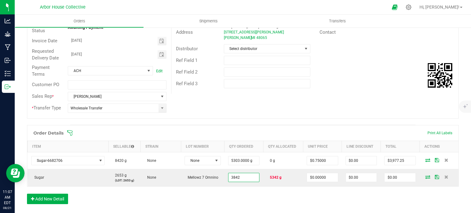
type input "3842.0000 g"
click at [238, 192] on div "Order Details Print All Labels Item Sellable Strain Lot Number Qty Ordered Qty …" at bounding box center [243, 167] width 432 height 85
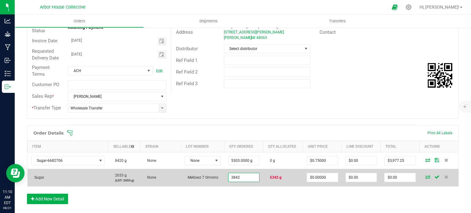
click at [238, 177] on input "3842" at bounding box center [243, 177] width 31 height 9
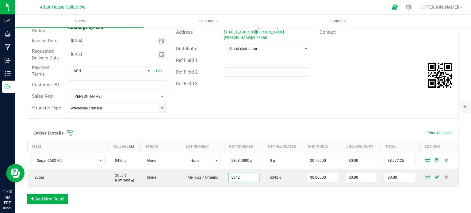
type input "5342.0000 g"
click at [238, 200] on div "Order Details Print All Labels Item Sellable Strain Lot Number Qty Ordered Qty …" at bounding box center [243, 167] width 432 height 85
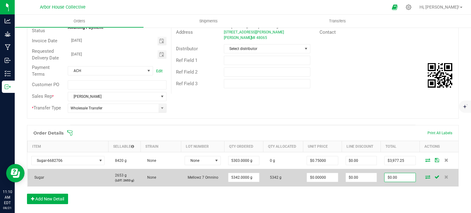
type input "0"
click at [403, 178] on input "0" at bounding box center [399, 177] width 31 height 9
type input "0"
type input "$0.00"
click at [316, 178] on input "0" at bounding box center [322, 177] width 31 height 9
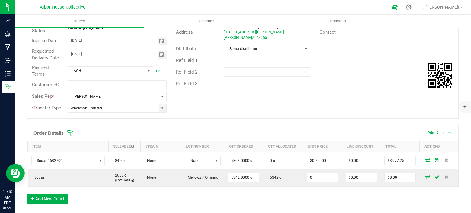
click at [316, 178] on input "0" at bounding box center [322, 177] width 31 height 9
type input "$0.75000"
type input "$4,006.50"
click at [316, 191] on div "Order Details Print All Labels Item Sellable Strain Lot Number Qty Ordered Qty …" at bounding box center [243, 167] width 432 height 85
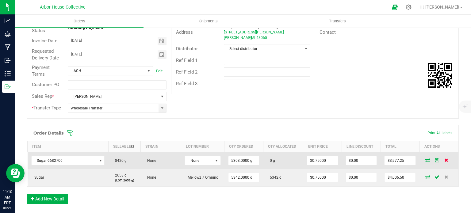
click at [441, 159] on span at bounding box center [445, 160] width 9 height 4
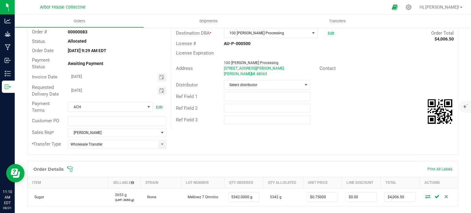
scroll to position [0, 0]
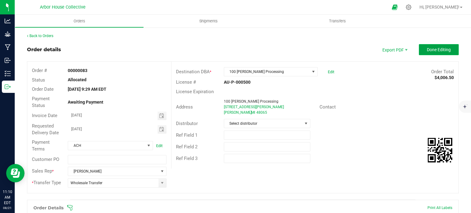
click at [438, 51] on span "Done Editing" at bounding box center [439, 49] width 24 height 5
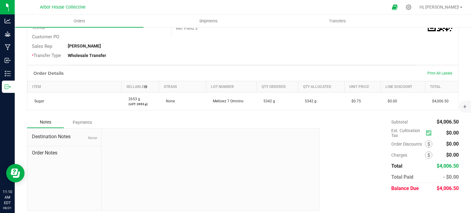
scroll to position [123, 0]
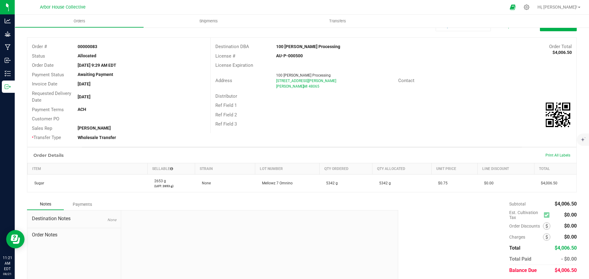
scroll to position [13, 0]
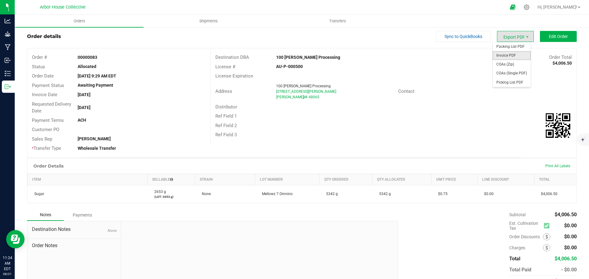
click at [471, 55] on span "Invoice PDF" at bounding box center [511, 55] width 38 height 9
click at [471, 34] on span "Export PDF" at bounding box center [515, 36] width 37 height 11
click at [471, 46] on span "Packing List PDF" at bounding box center [511, 46] width 38 height 9
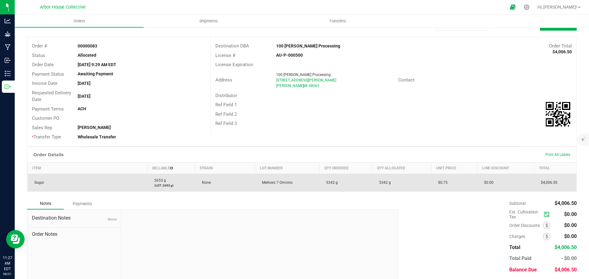
scroll to position [0, 0]
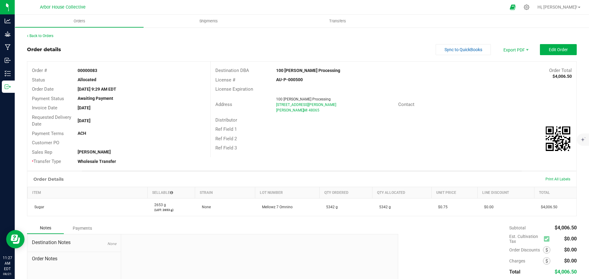
click at [285, 79] on strong "AU-P-000500" at bounding box center [289, 79] width 27 height 5
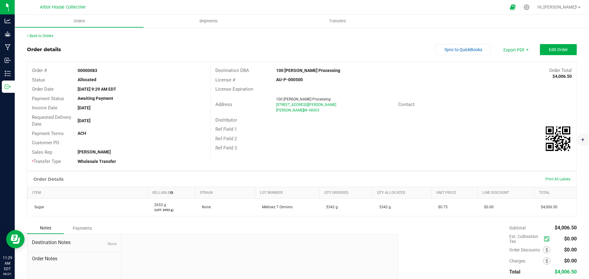
click at [287, 127] on div "Ref Field 1" at bounding box center [393, 130] width 365 height 10
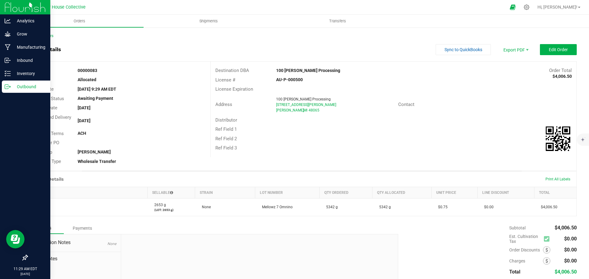
click at [21, 86] on p "Outbound" at bounding box center [29, 86] width 37 height 7
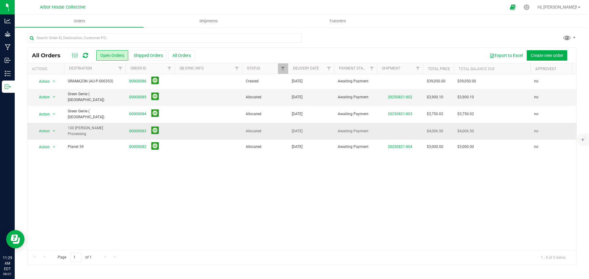
click at [204, 131] on td at bounding box center [207, 131] width 67 height 17
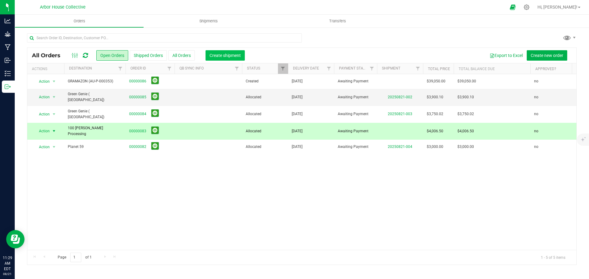
click at [222, 56] on span "Create shipment" at bounding box center [224, 55] width 31 height 5
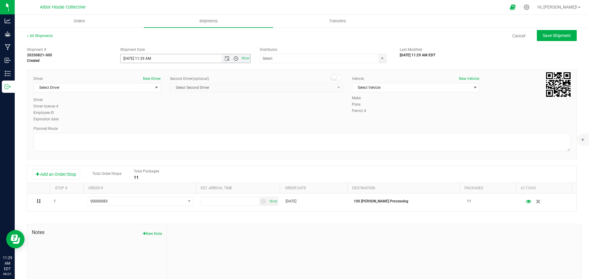
click at [236, 59] on span "Open the time view" at bounding box center [235, 58] width 5 height 5
click at [168, 104] on li "12:00 PM" at bounding box center [184, 104] width 128 height 8
type input "[DATE] 12:00 PM"
click at [372, 59] on span at bounding box center [323, 58] width 127 height 9
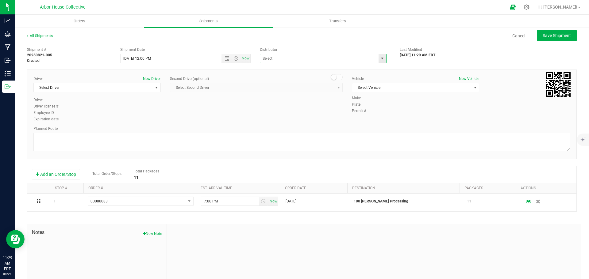
click at [378, 59] on span "select" at bounding box center [382, 58] width 8 height 9
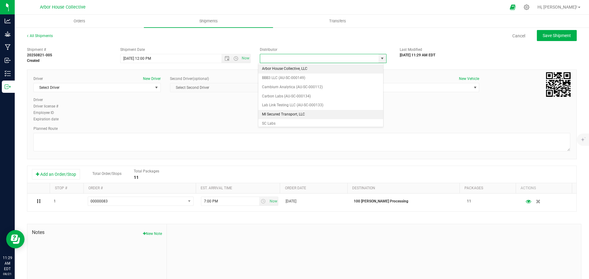
click at [319, 112] on li "MI Secured Transport, LLC" at bounding box center [320, 114] width 125 height 9
type input "MI Secured Transport, LLC"
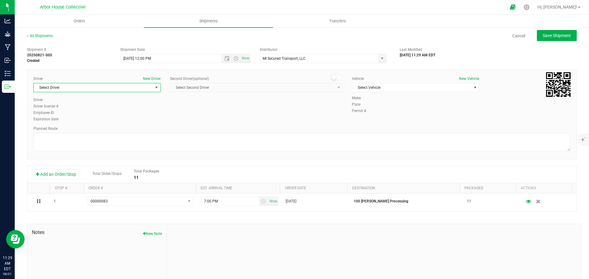
click at [156, 88] on span "select" at bounding box center [156, 87] width 5 height 5
click at [125, 124] on li "[PERSON_NAME]" at bounding box center [96, 122] width 125 height 9
click at [376, 87] on span "Select Vehicle" at bounding box center [411, 87] width 119 height 9
click at [391, 116] on li "MI Secured Transport #2" at bounding box center [411, 116] width 125 height 9
click at [67, 140] on textarea at bounding box center [301, 142] width 536 height 18
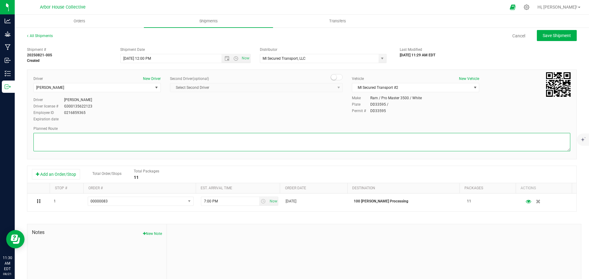
paste textarea "Head west toward Sherwood Ave 92 ft Turn right onto Sherwood Ave 479 ft Turn le…"
type textarea "Head west toward Sherwood Ave 92 ft Turn right onto Sherwood Ave 479 ft Turn le…"
click at [471, 33] on span "Save Shipment" at bounding box center [556, 35] width 28 height 5
type input "[DATE] 4:00 PM"
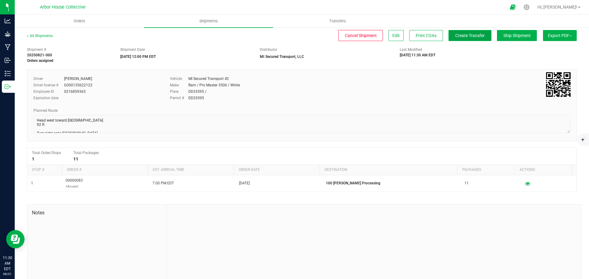
click at [466, 36] on span "Create Transfer" at bounding box center [469, 35] width 29 height 5
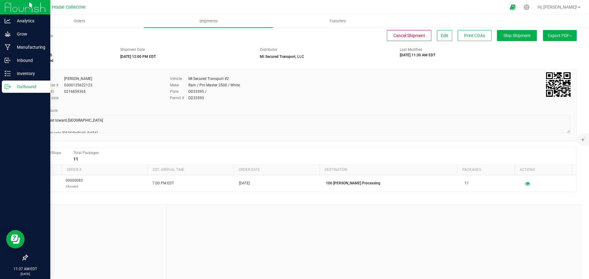
click at [12, 86] on p "Outbound" at bounding box center [29, 86] width 37 height 7
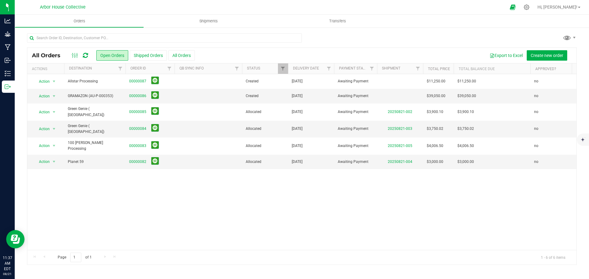
drag, startPoint x: 212, startPoint y: 208, endPoint x: 146, endPoint y: 204, distance: 65.7
drag, startPoint x: 146, startPoint y: 204, endPoint x: 86, endPoint y: 198, distance: 60.7
click at [86, 198] on div "Action Action Cancel order Change facility Clone order Edit order Mark as fully…" at bounding box center [301, 162] width 549 height 176
click at [138, 94] on link "00000086" at bounding box center [137, 96] width 17 height 6
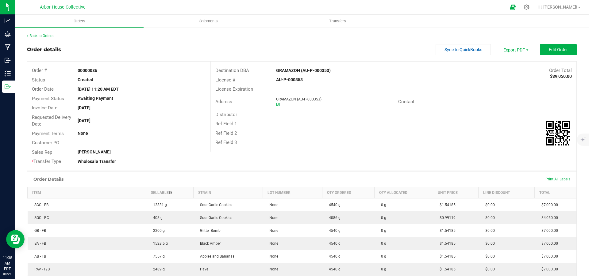
click at [47, 33] on div "Back to Orders" at bounding box center [301, 36] width 549 height 6
click at [47, 36] on link "Back to Orders" at bounding box center [40, 36] width 26 height 4
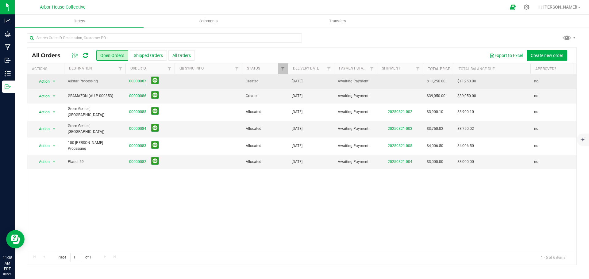
click at [137, 82] on link "00000087" at bounding box center [137, 81] width 17 height 6
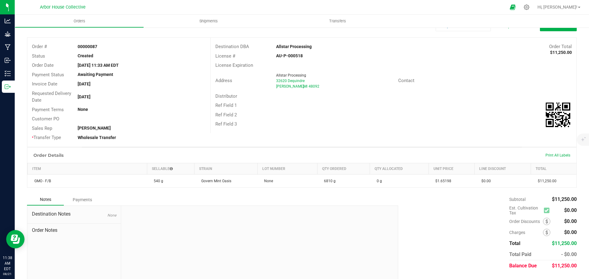
scroll to position [31, 0]
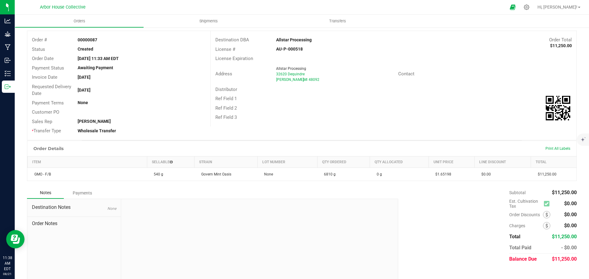
click at [312, 106] on div "Ref Field 2" at bounding box center [393, 109] width 365 height 10
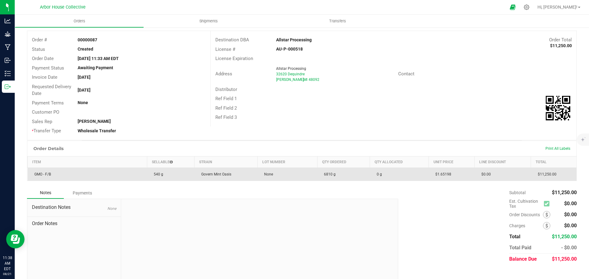
scroll to position [39, 0]
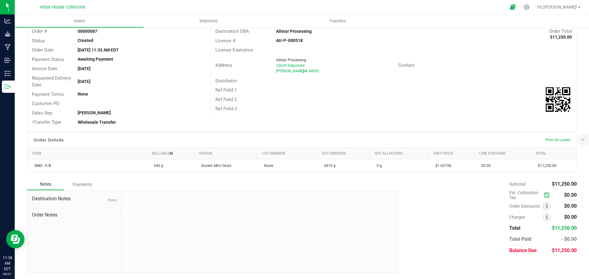
drag, startPoint x: 341, startPoint y: 130, endPoint x: 292, endPoint y: 134, distance: 49.2
click at [292, 134] on div "Order Details Print All Labels" at bounding box center [301, 139] width 549 height 15
drag, startPoint x: 292, startPoint y: 134, endPoint x: 252, endPoint y: 137, distance: 39.9
click at [240, 137] on div "Order Details Print All Labels" at bounding box center [301, 139] width 549 height 15
drag, startPoint x: 237, startPoint y: 137, endPoint x: 203, endPoint y: 138, distance: 34.3
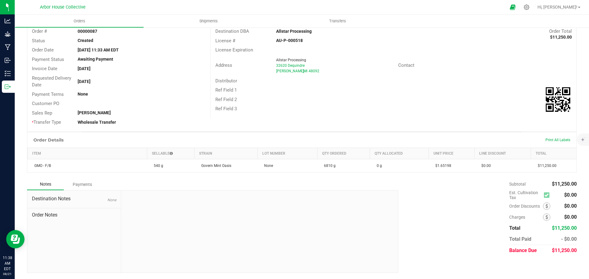
click at [203, 138] on div "Order Details Print All Labels" at bounding box center [301, 139] width 549 height 15
click at [178, 134] on div "Order Details Print All Labels" at bounding box center [301, 139] width 549 height 15
drag, startPoint x: 177, startPoint y: 134, endPoint x: 161, endPoint y: 131, distance: 16.7
drag, startPoint x: 161, startPoint y: 131, endPoint x: 138, endPoint y: 135, distance: 23.3
click at [138, 135] on div "Order Details Print All Labels" at bounding box center [301, 139] width 549 height 15
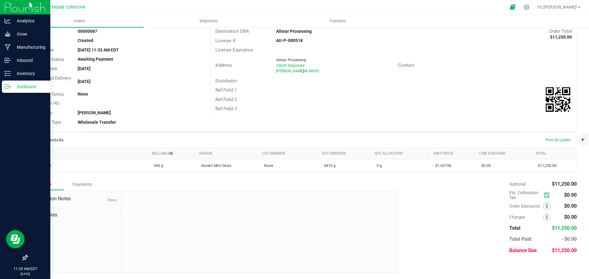
click at [19, 86] on p "Outbound" at bounding box center [29, 86] width 37 height 7
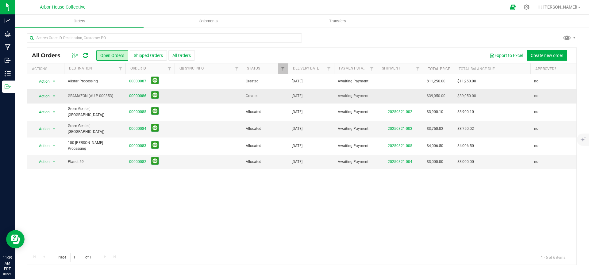
click at [128, 95] on td "00000086" at bounding box center [149, 96] width 49 height 15
click at [132, 95] on link "00000086" at bounding box center [137, 96] width 17 height 6
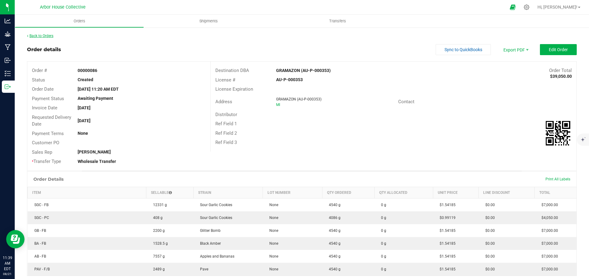
click at [52, 36] on link "Back to Orders" at bounding box center [40, 36] width 26 height 4
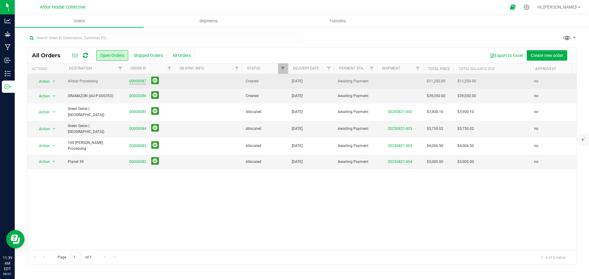
click at [139, 81] on link "00000087" at bounding box center [137, 81] width 17 height 6
